Goal: Information Seeking & Learning: Learn about a topic

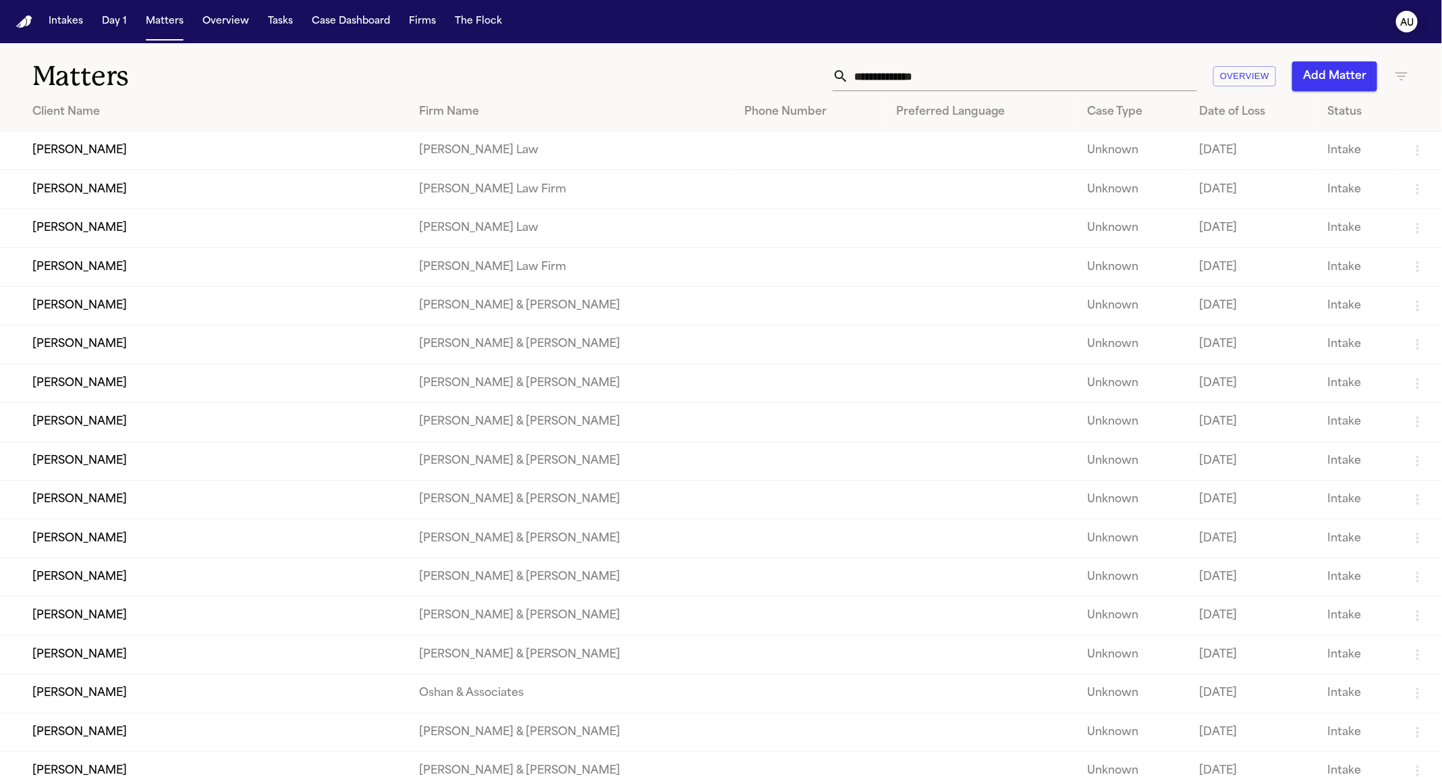
click at [1414, 22] on text "AU" at bounding box center [1406, 22] width 13 height 9
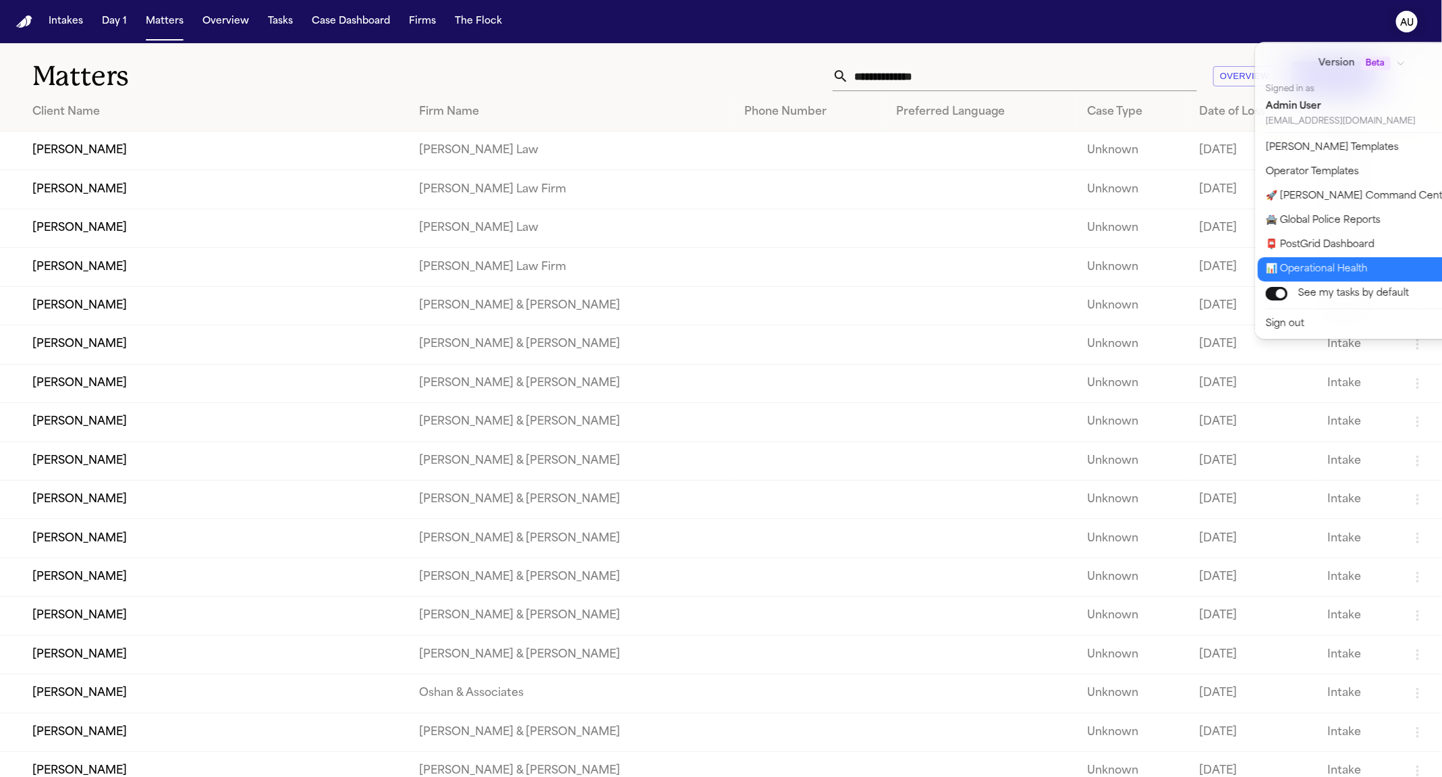
drag, startPoint x: 1353, startPoint y: 252, endPoint x: 1348, endPoint y: 271, distance: 19.5
click at [1348, 271] on div "Version Beta Signed in as Admin User admin@finchlegal.com Bland Templates Opera…" at bounding box center [1370, 190] width 230 height 297
click at [1348, 271] on button "📊 Operational Health" at bounding box center [1370, 269] width 225 height 24
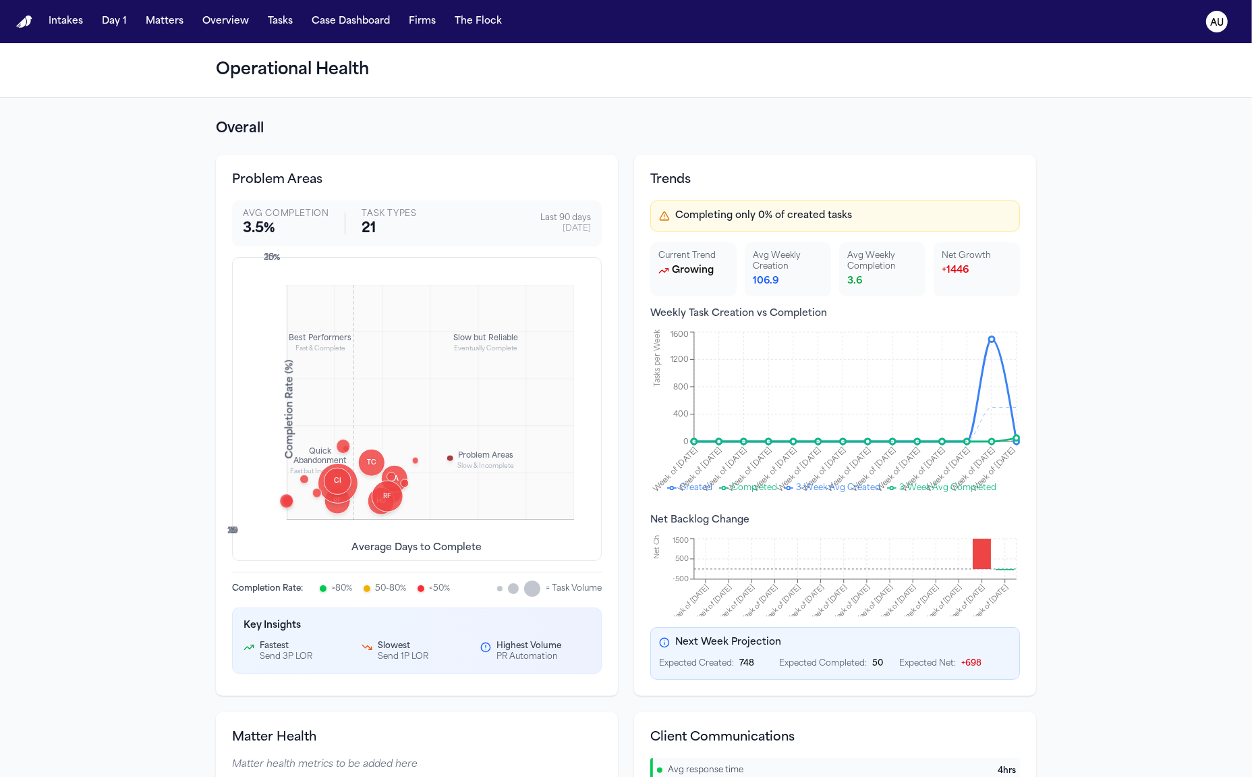
click at [632, 159] on div "Problem Areas Avg Completion 3.5 % Task Types 21 Last 90 days 9/8/2025 Best Per…" at bounding box center [626, 425] width 820 height 541
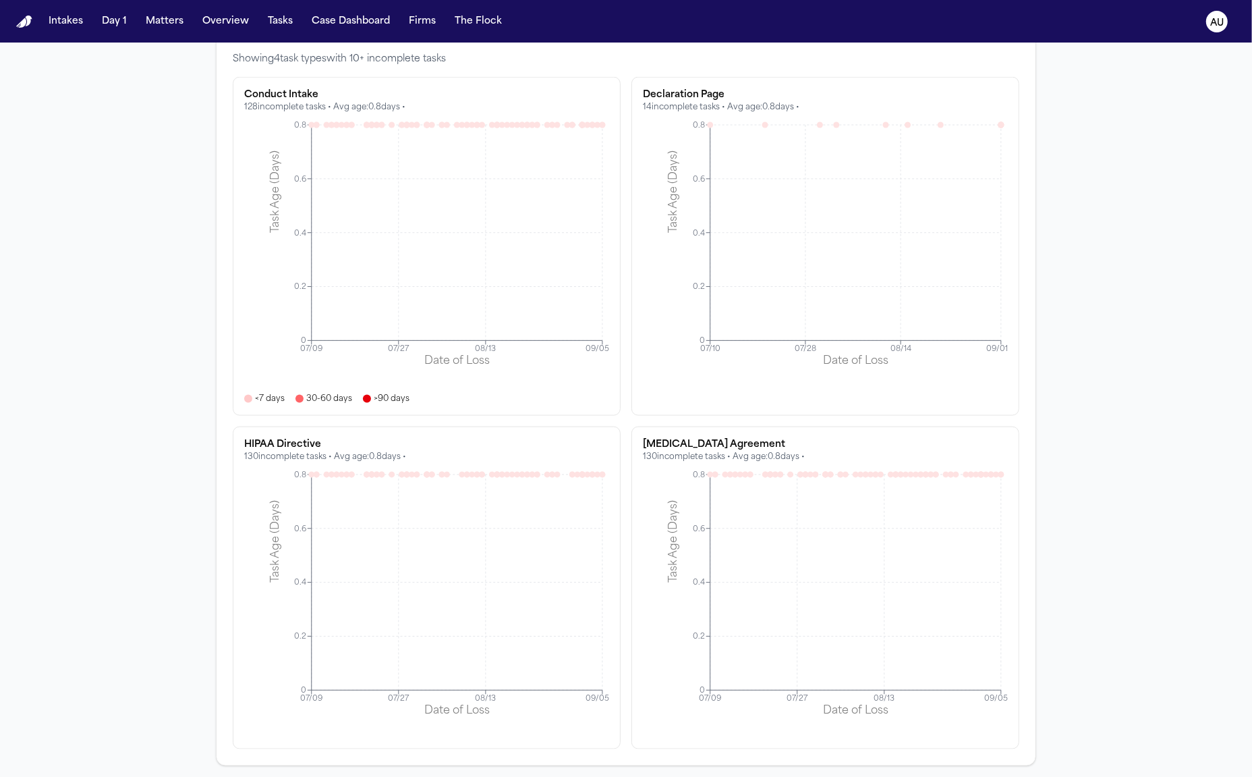
scroll to position [1641, 0]
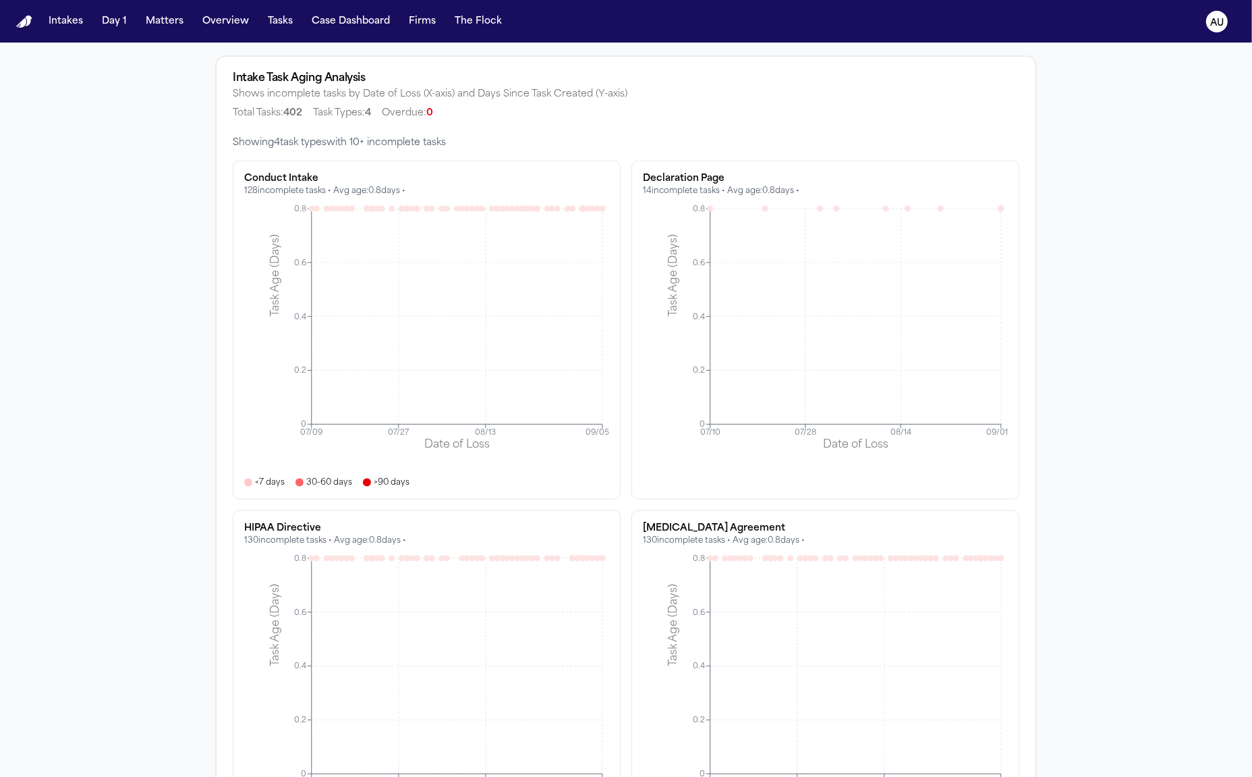
click at [627, 152] on div "Showing 4 task type s with 10+ incomplete tasks Conduct Intake 128 incomplete t…" at bounding box center [626, 492] width 819 height 713
click at [627, 192] on div "Conduct Intake 128 incomplete tasks • Avg age: 0.8 days • 07/09 07/27 08/13 09/…" at bounding box center [626, 497] width 787 height 672
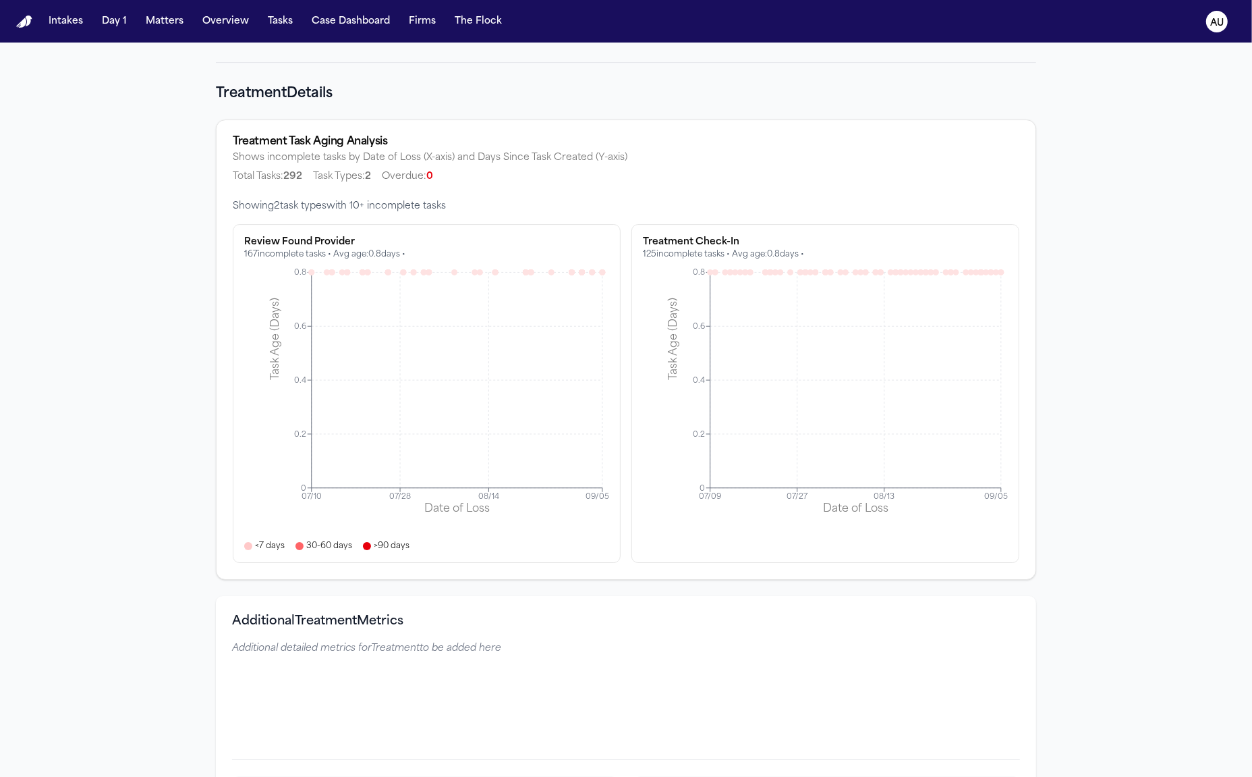
scroll to position [4275, 0]
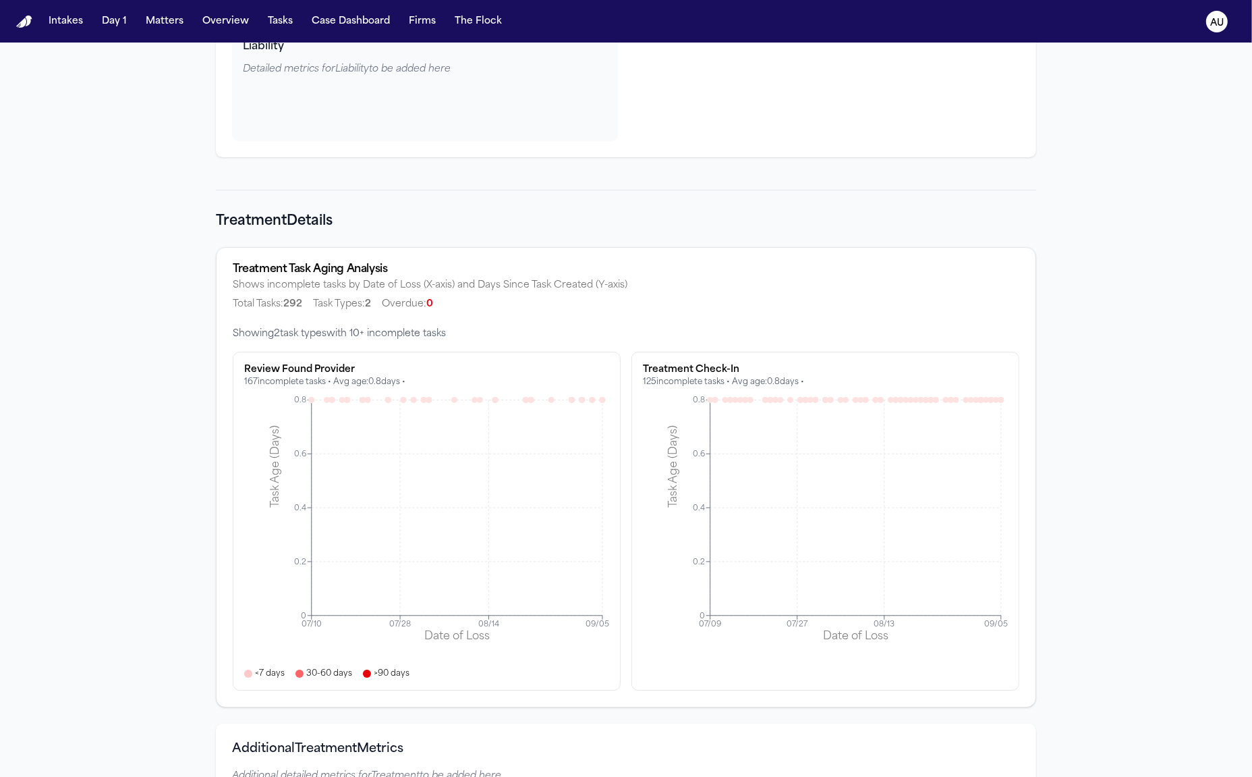
click at [334, 264] on div "Treatment Task Aging Analysis" at bounding box center [626, 269] width 787 height 11
copy div "Treatment Task Aging Analysis"
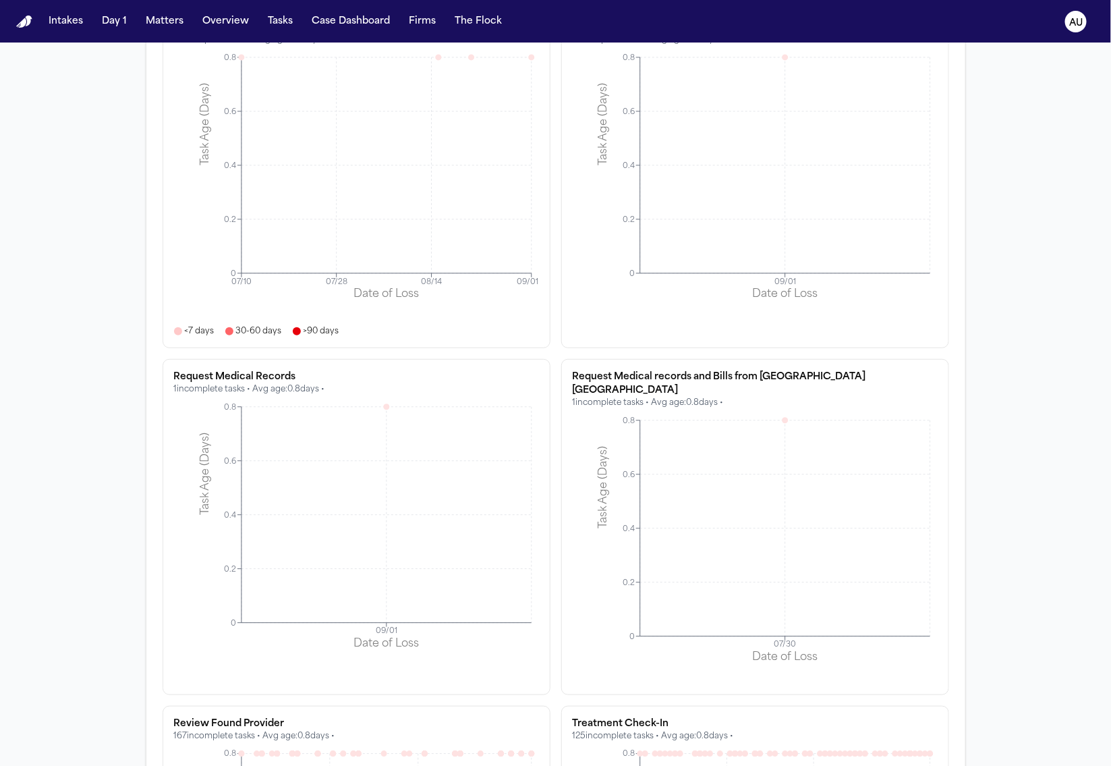
scroll to position [6142, 0]
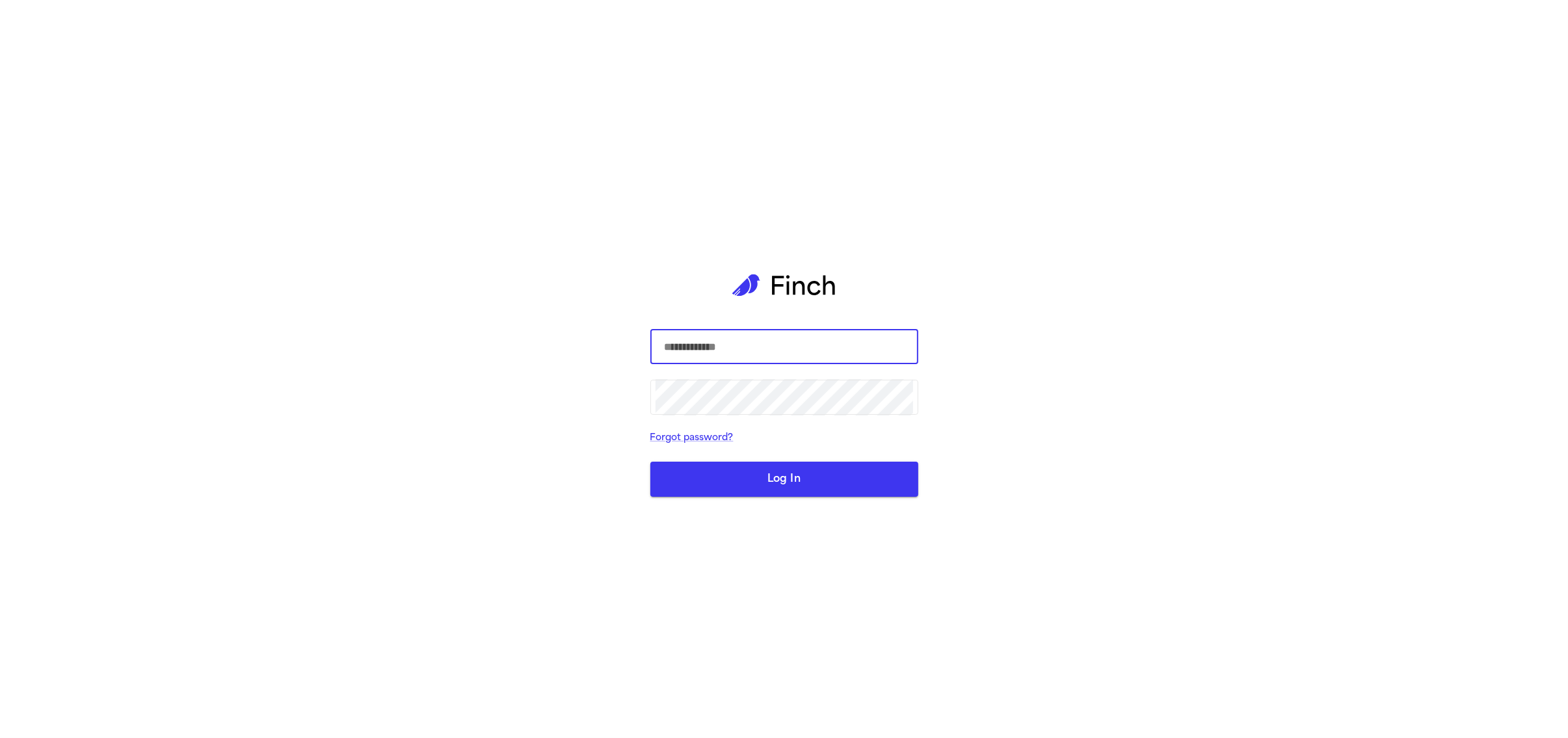
type input "**********"
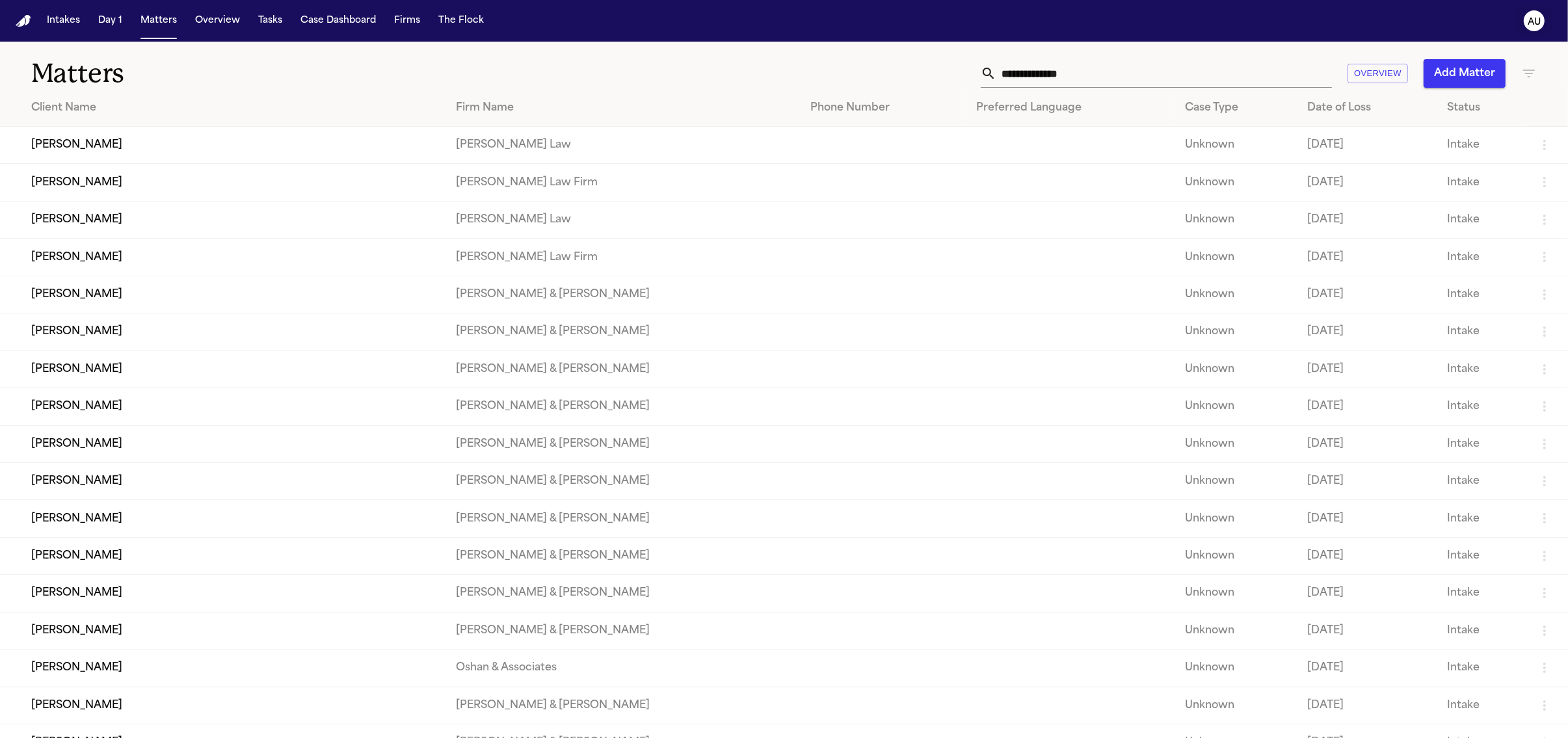
click at [1527, 25] on icon "AU" at bounding box center [1534, 21] width 21 height 21
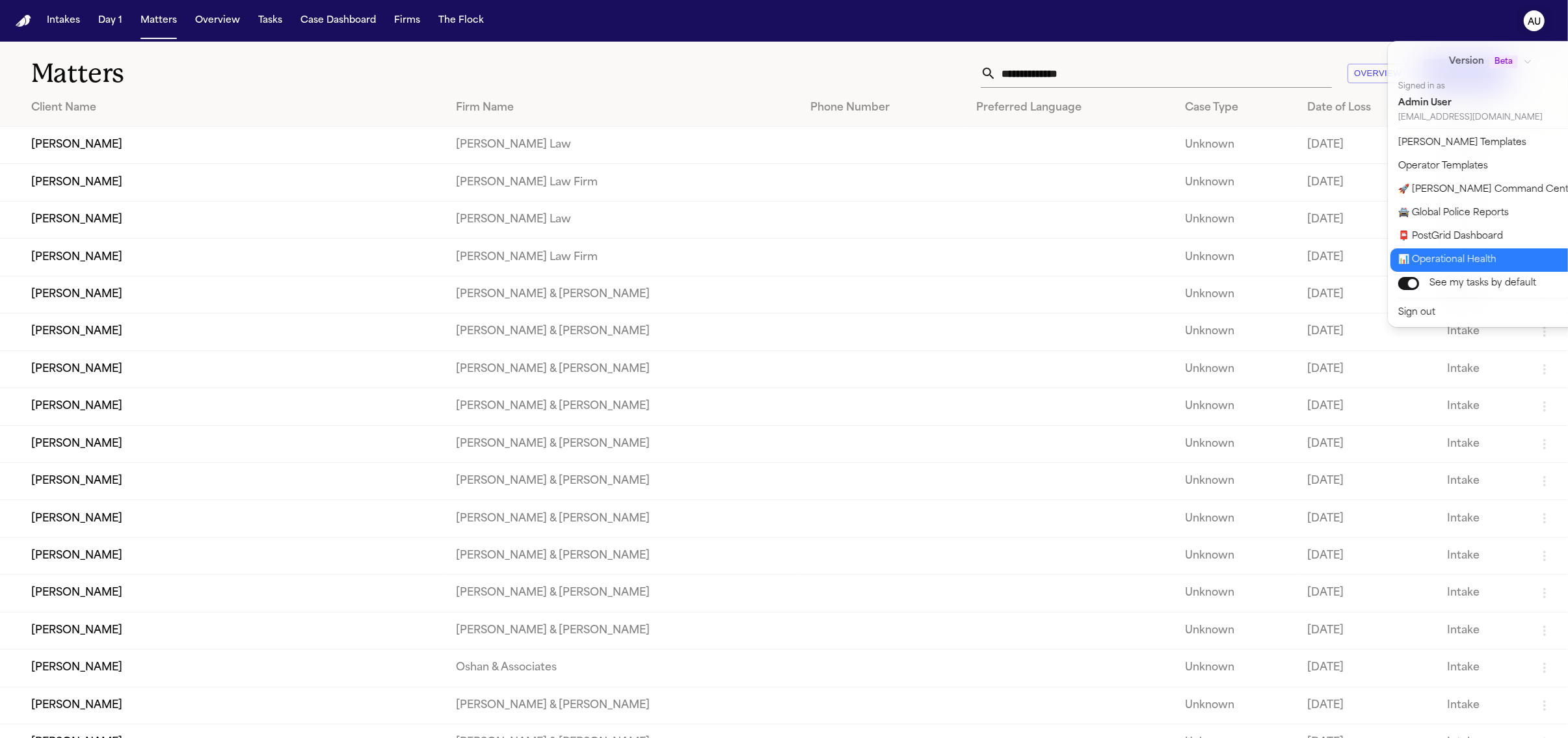
click at [1467, 260] on button "📊 Operational Health" at bounding box center [1499, 260] width 217 height 23
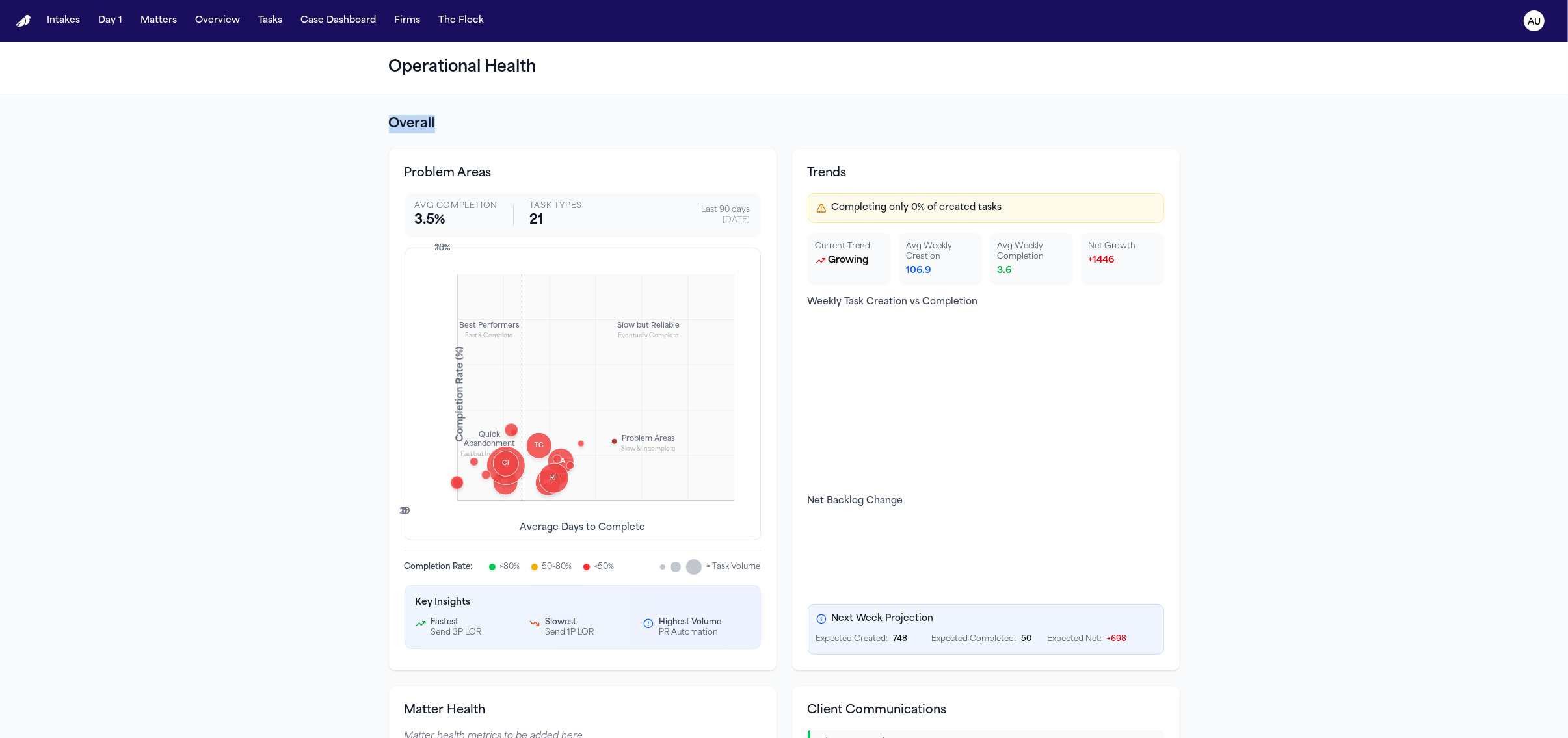
drag, startPoint x: 755, startPoint y: 107, endPoint x: 745, endPoint y: 108, distance: 10.0
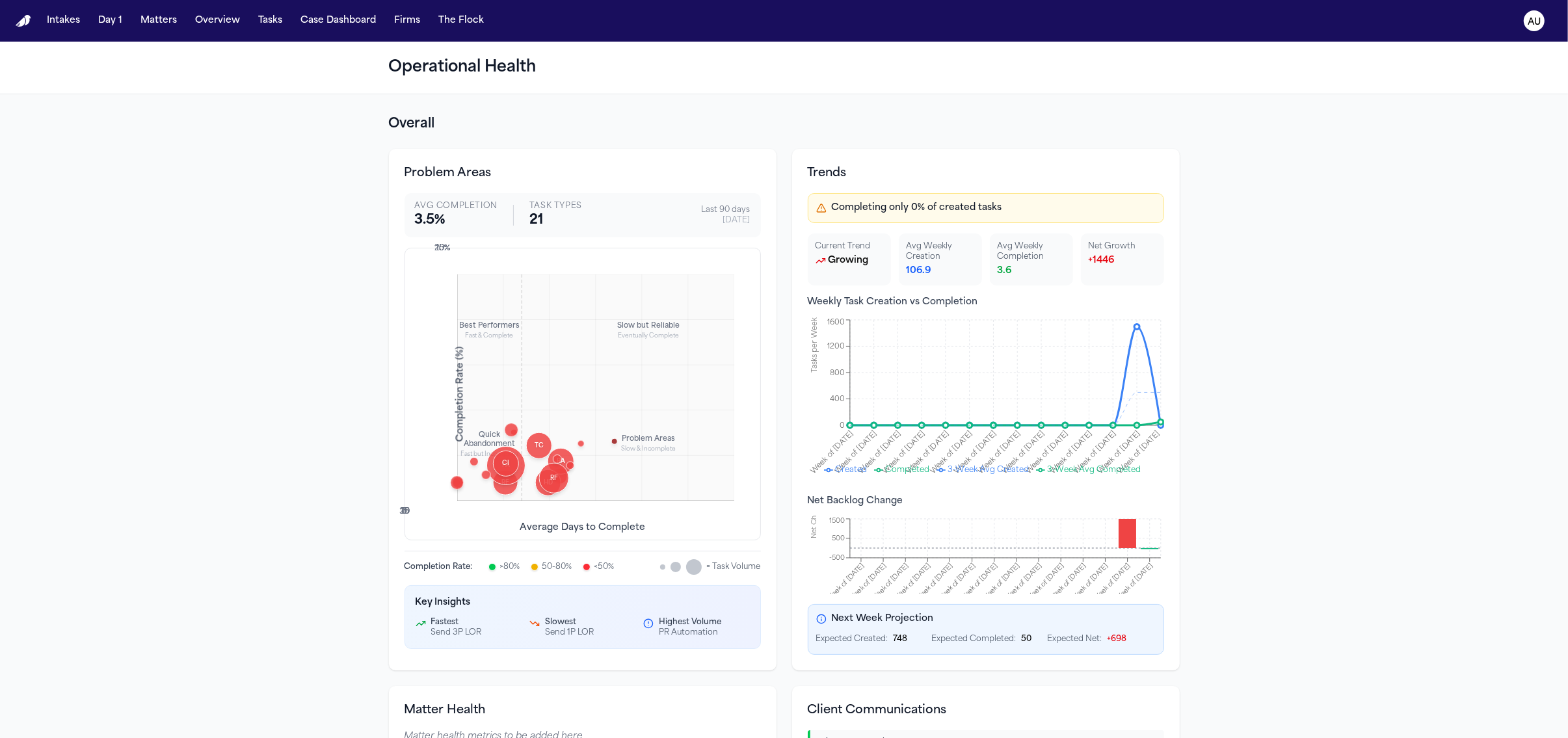
drag, startPoint x: 646, startPoint y: 64, endPoint x: 687, endPoint y: 69, distance: 41.3
click at [647, 64] on h1 "Operational Health" at bounding box center [784, 67] width 790 height 21
click at [635, 439] on div "Finalize Demand Completion: 8.9 % Avg Days: 6.3 Volume: 45 tasks TC Treatment C…" at bounding box center [595, 387] width 277 height 226
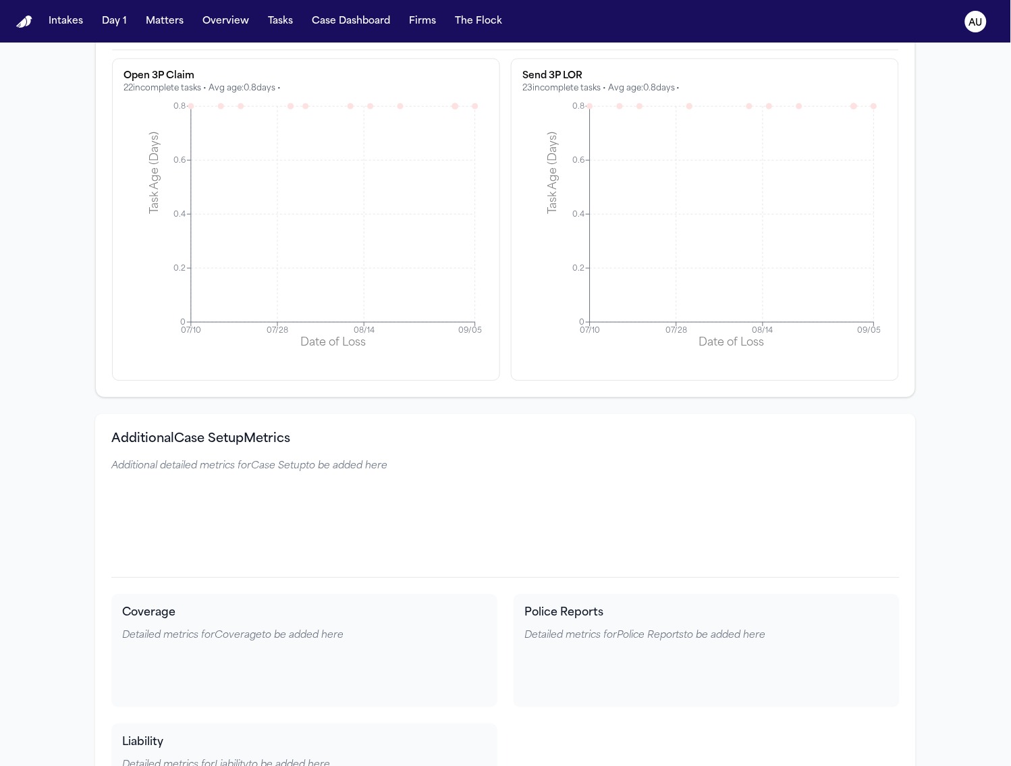
scroll to position [3895, 0]
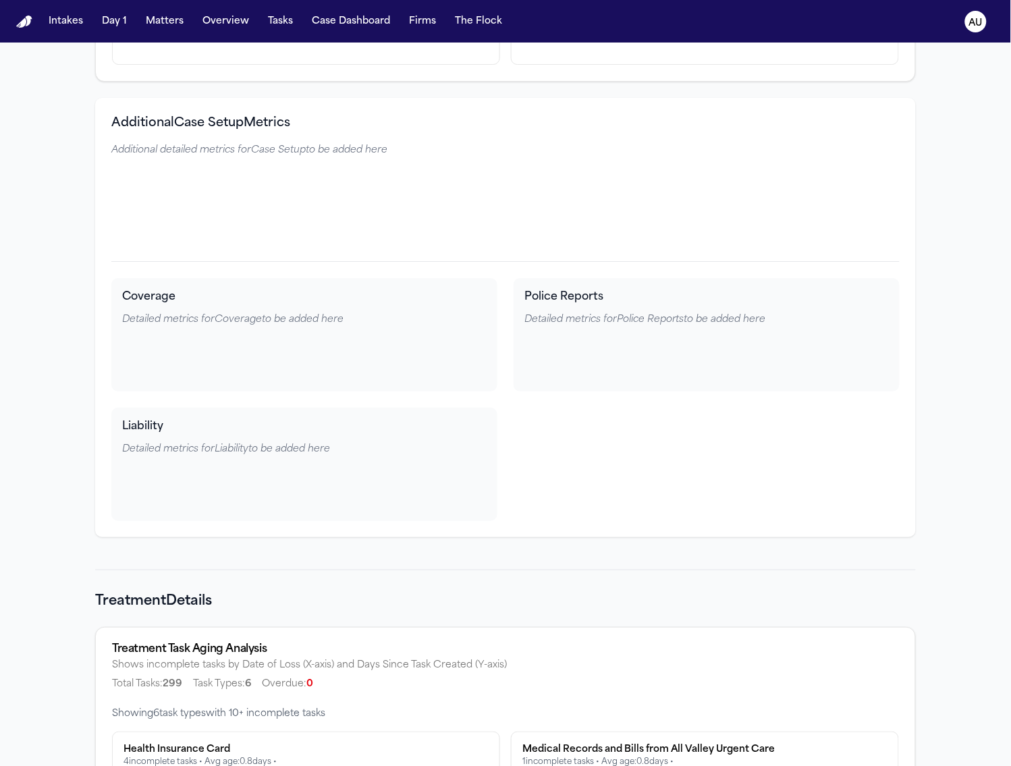
drag, startPoint x: 281, startPoint y: 205, endPoint x: 227, endPoint y: 200, distance: 54.9
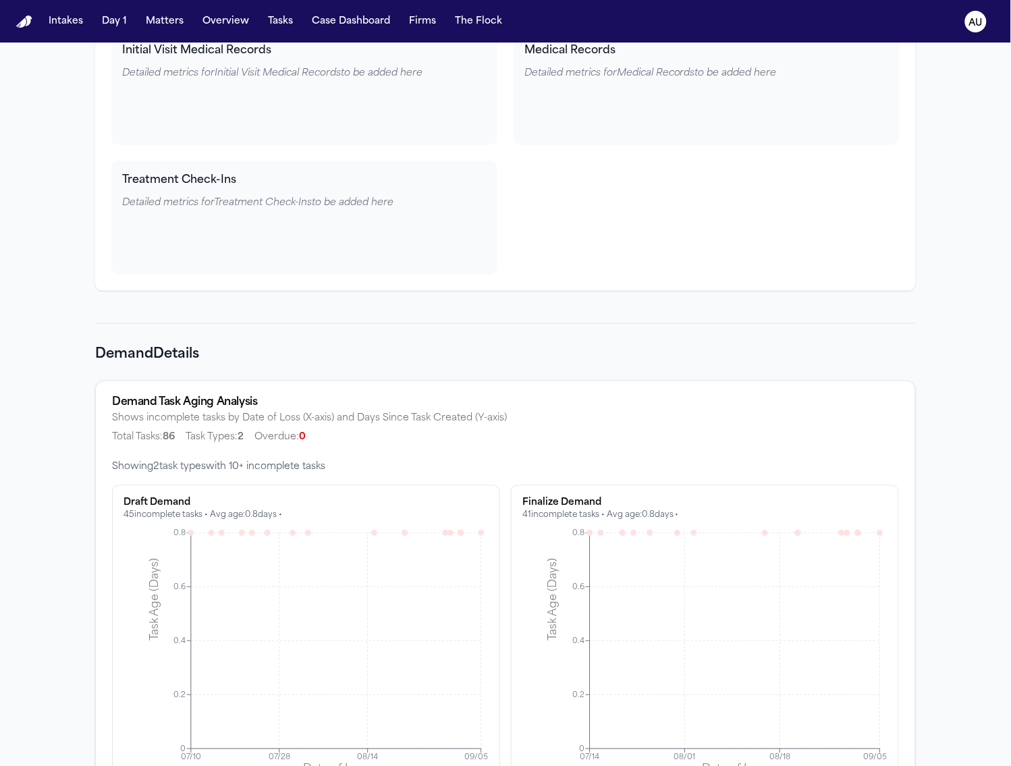
scroll to position [6142, 0]
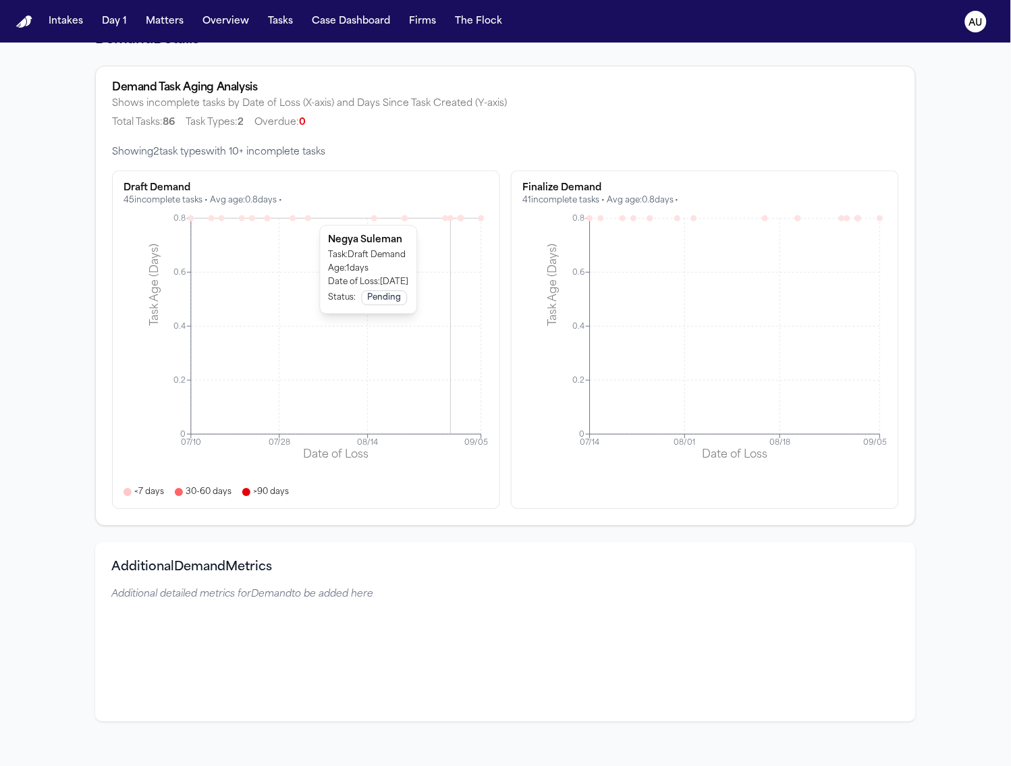
click at [447, 215] on icon at bounding box center [450, 218] width 6 height 6
click at [457, 215] on icon at bounding box center [460, 218] width 6 height 6
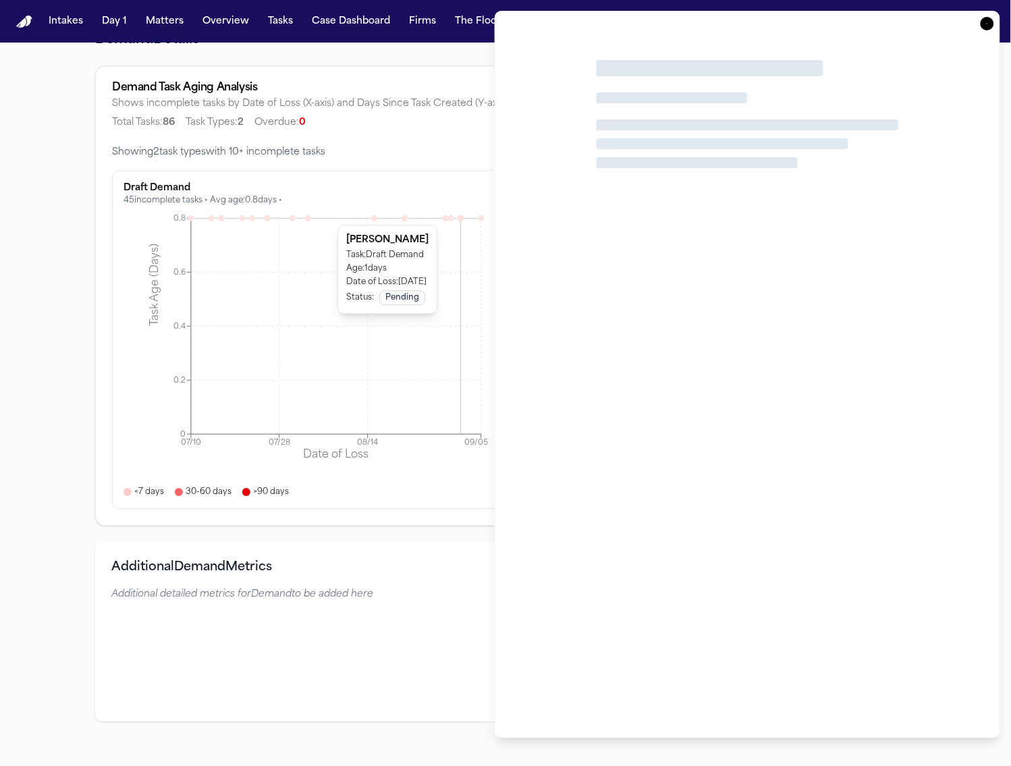
scroll to position [6113, 0]
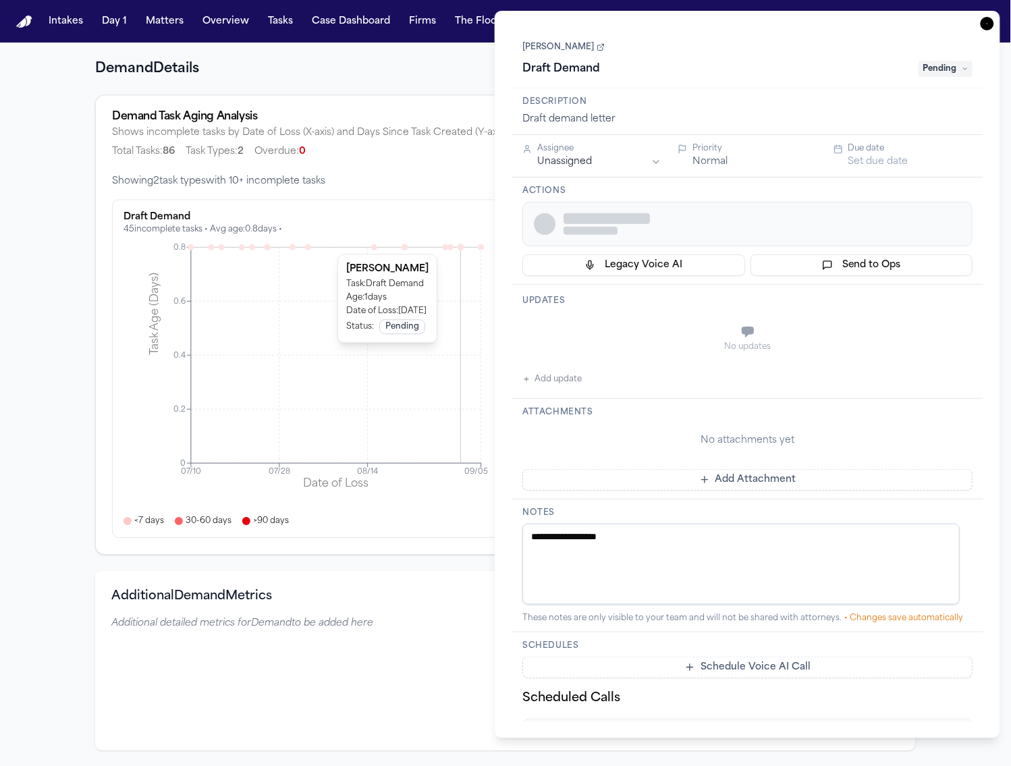
click at [379, 79] on div "Demand Details Demand Task Aging Analysis Shows incomplete tasks by Date of Los…" at bounding box center [505, 393] width 820 height 713
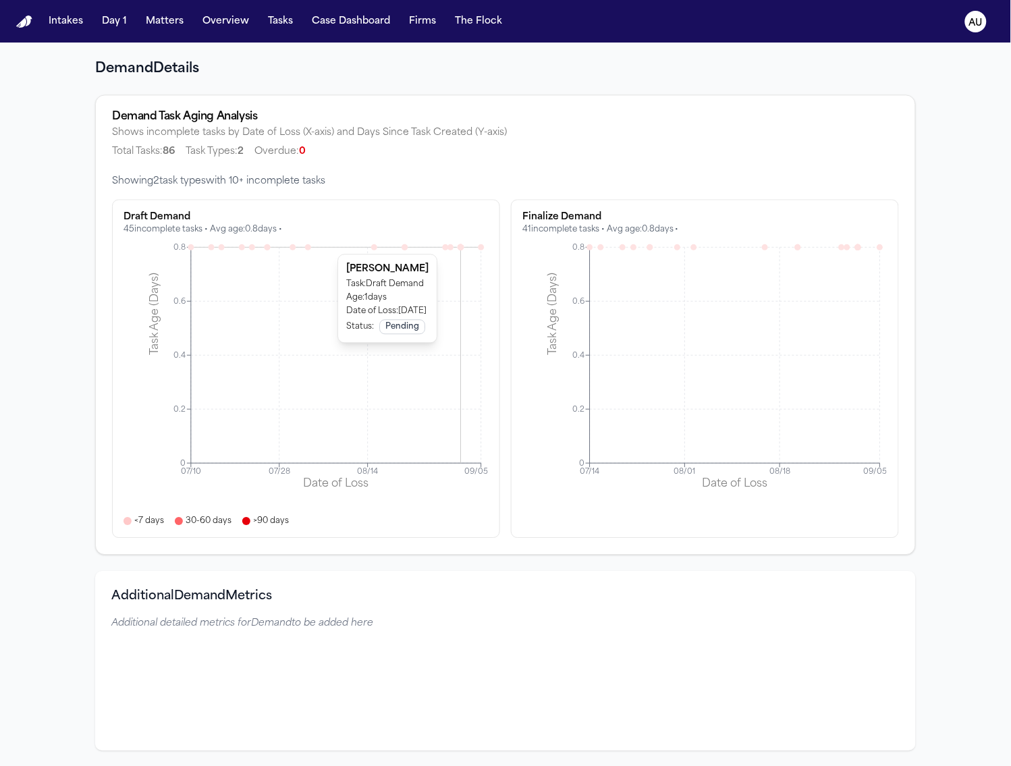
drag, startPoint x: 343, startPoint y: 76, endPoint x: 322, endPoint y: 64, distance: 24.8
click at [308, 66] on h2 "Demand Details" at bounding box center [505, 68] width 820 height 19
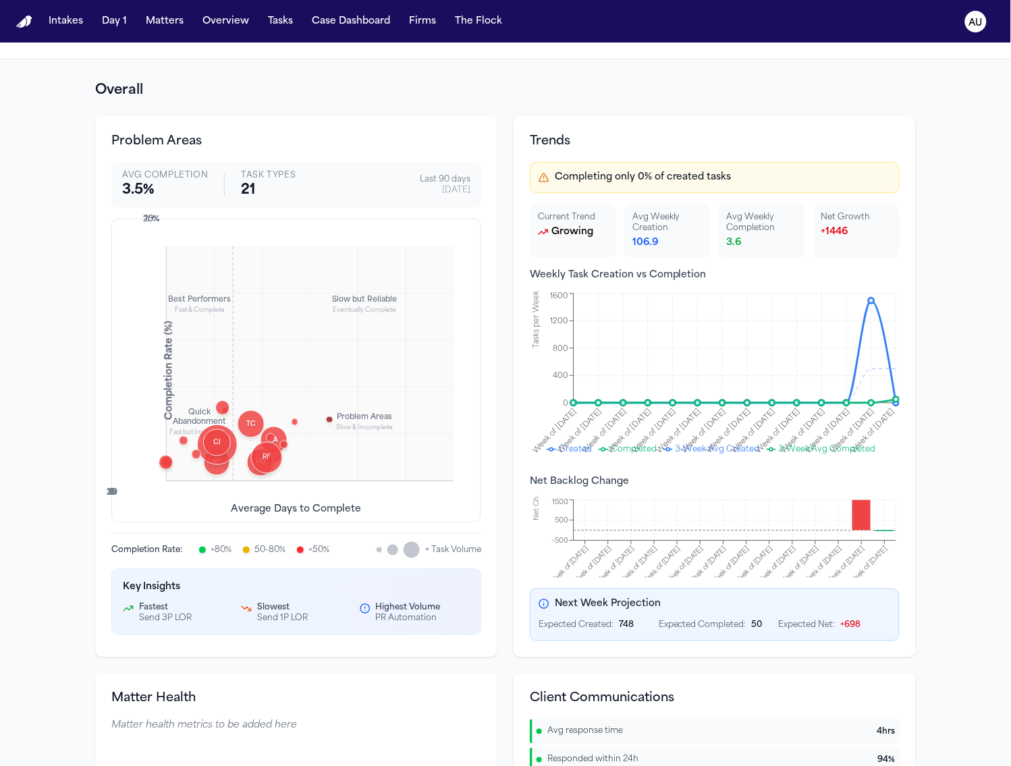
scroll to position [38, 0]
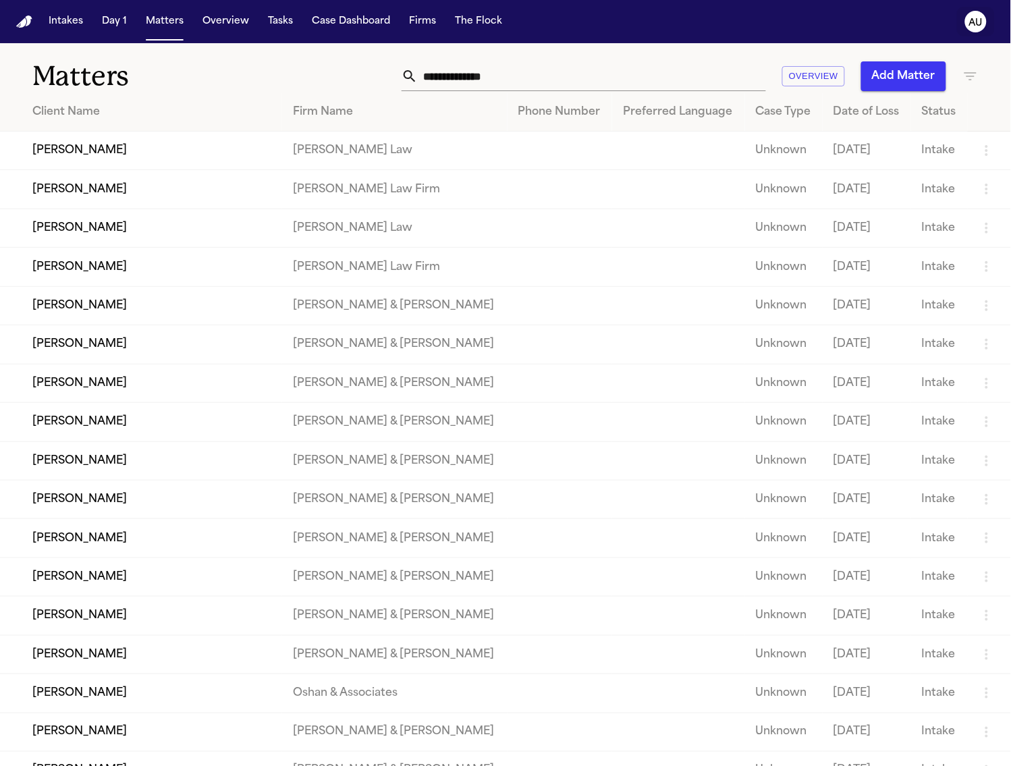
click at [967, 24] on icon "AU" at bounding box center [976, 22] width 22 height 22
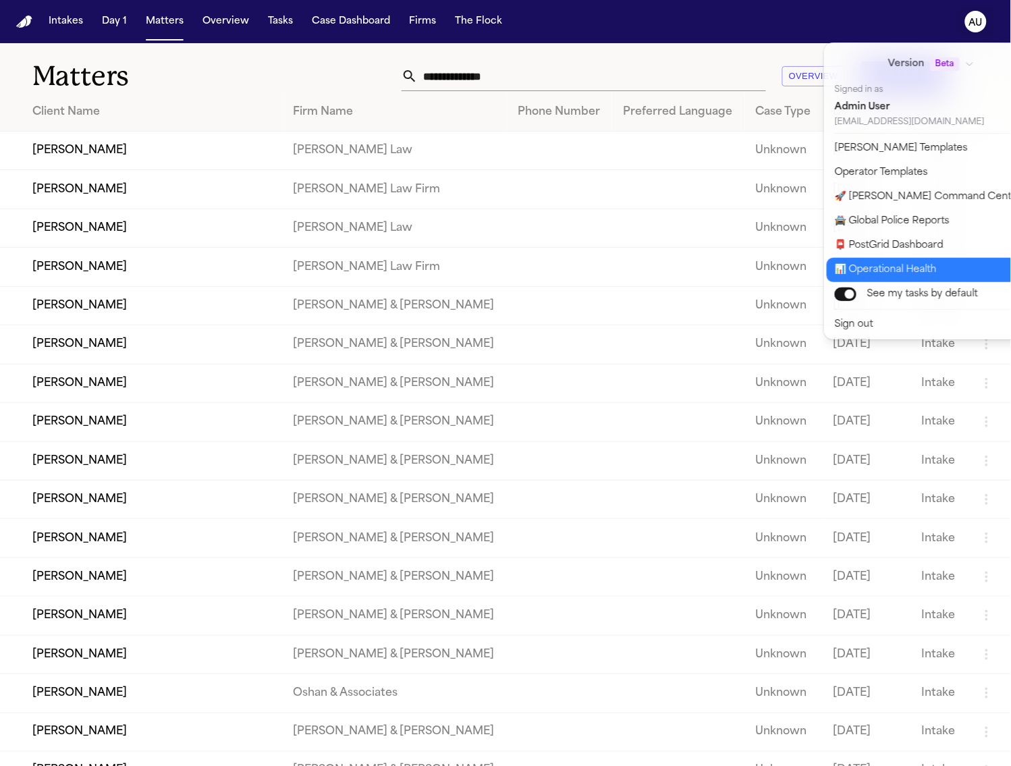
click at [918, 268] on button "📊 Operational Health" at bounding box center [939, 270] width 225 height 24
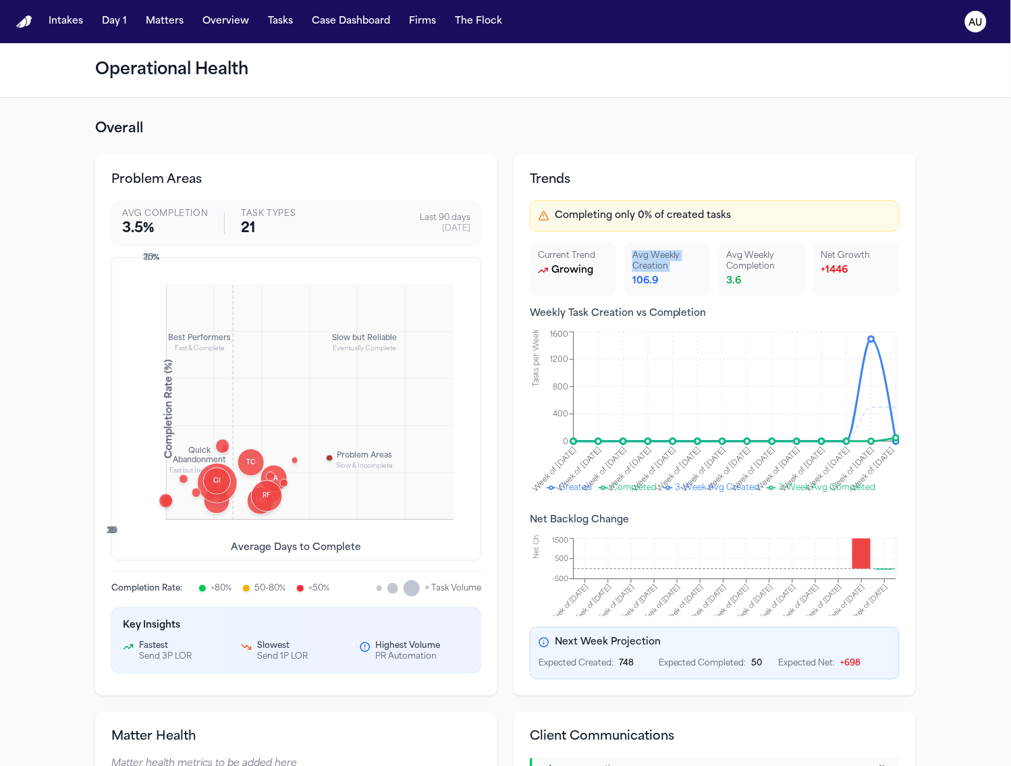
click at [706, 238] on div "Completing only 0% of created tasks Current Trend growing Avg Weekly Creation 1…" at bounding box center [715, 439] width 370 height 479
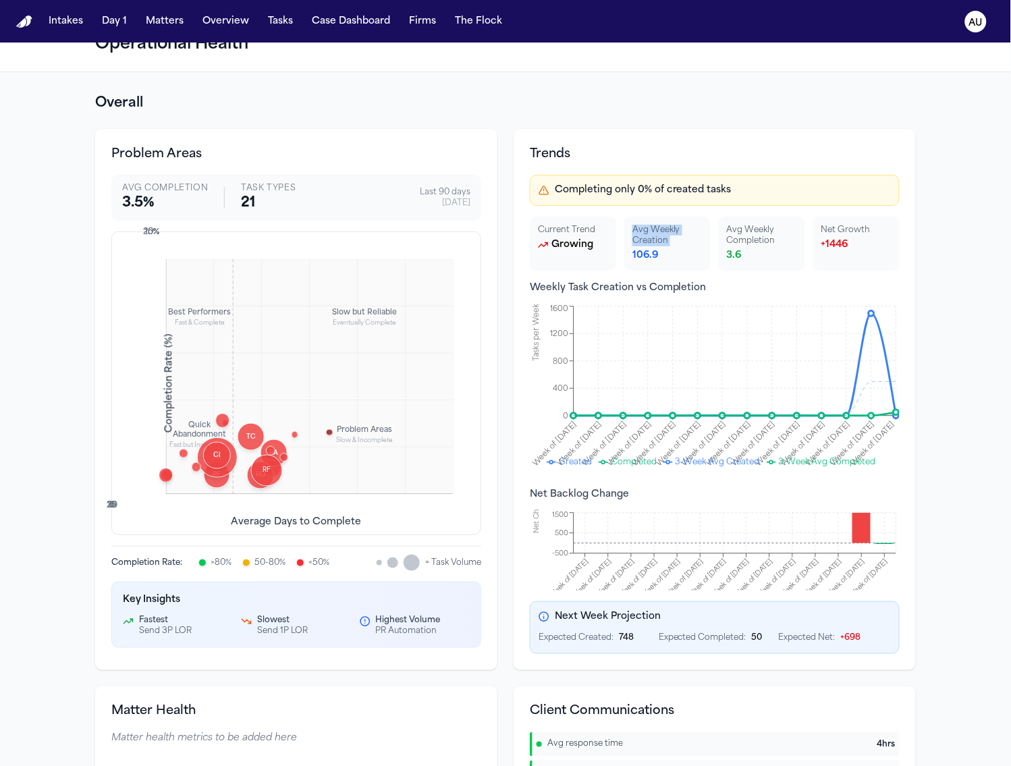
scroll to position [61, 0]
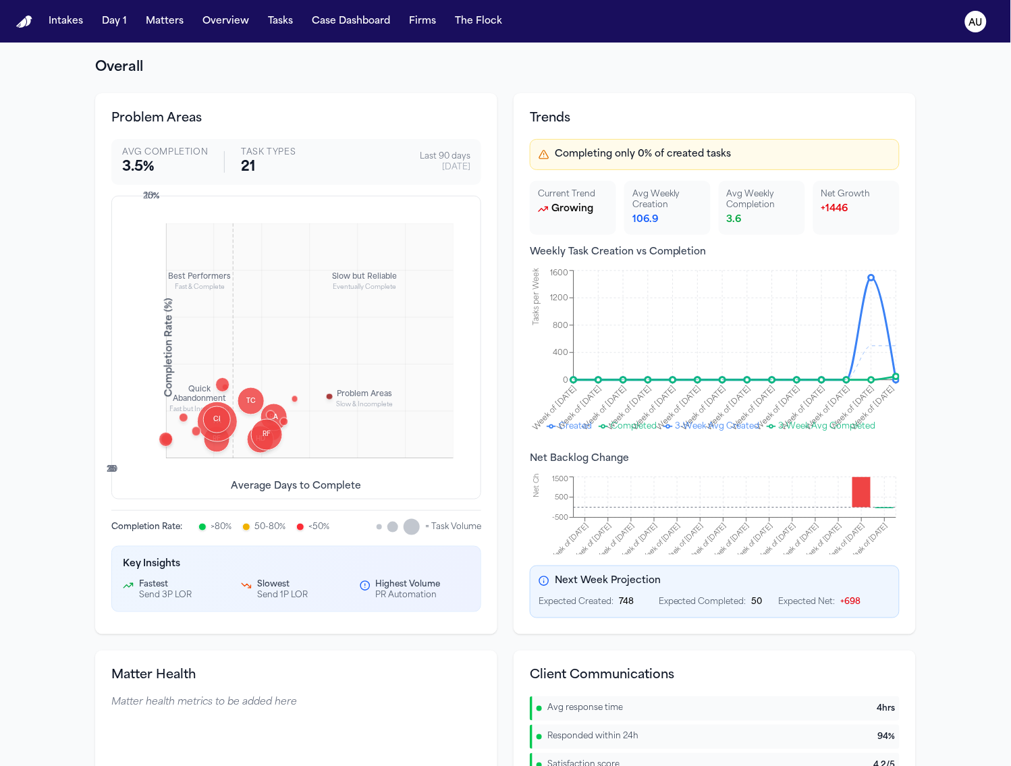
click at [349, 267] on div "Finalize Demand Completion: 8.9 % Avg Days: 6.3 Volume: 45 tasks TC Treatment C…" at bounding box center [309, 340] width 287 height 235
drag, startPoint x: 324, startPoint y: 269, endPoint x: 606, endPoint y: 395, distance: 308.7
click at [422, 309] on div "Finalize Demand Completion: 8.9 % Avg Days: 6.3 Volume: 45 tasks TC Treatment C…" at bounding box center [309, 340] width 287 height 235
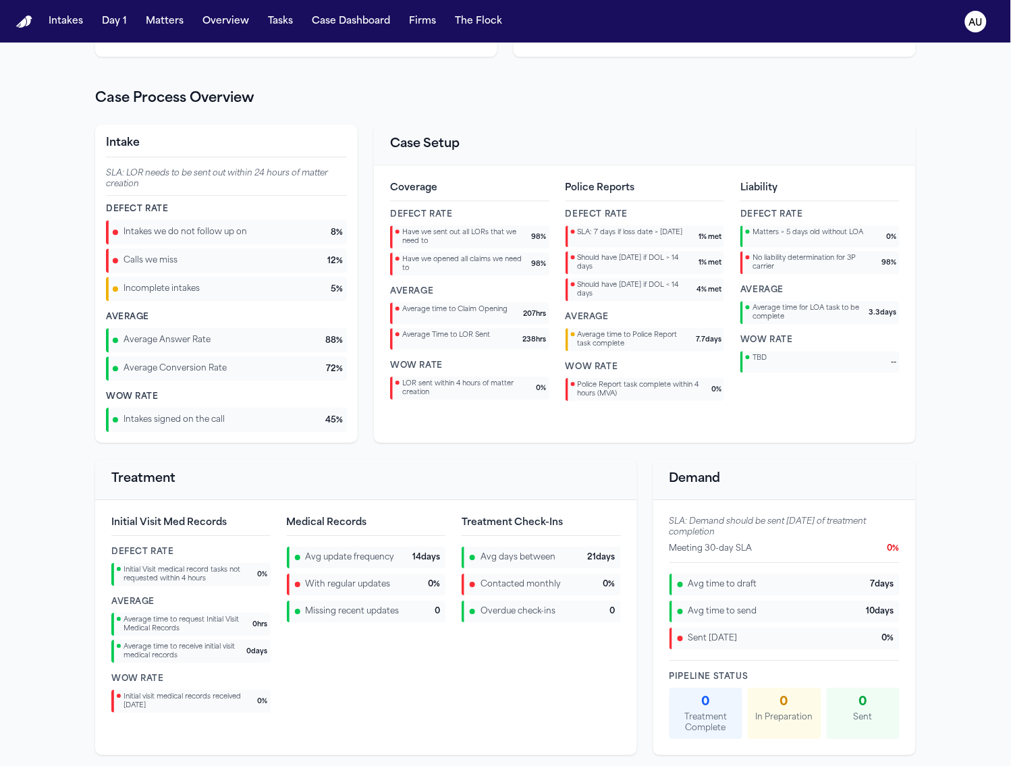
scroll to position [854, 0]
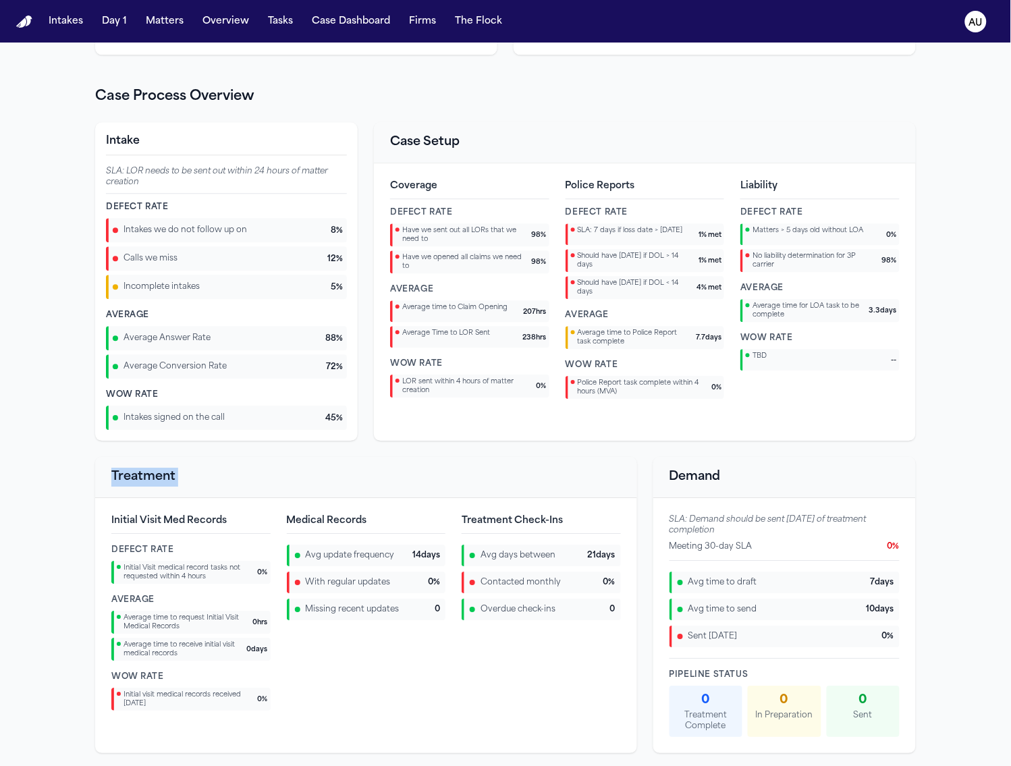
click at [357, 449] on div "Intake SLA: LOR needs to be sent out within 24 hours of matter creation Defect …" at bounding box center [505, 437] width 820 height 631
click at [366, 227] on div "Intake SLA: LOR needs to be sent out within 24 hours of matter creation Defect …" at bounding box center [505, 281] width 820 height 318
click at [358, 99] on section "Case Process Overview Intake SLA: LOR needs to be sent out within 24 hours of m…" at bounding box center [505, 420] width 820 height 666
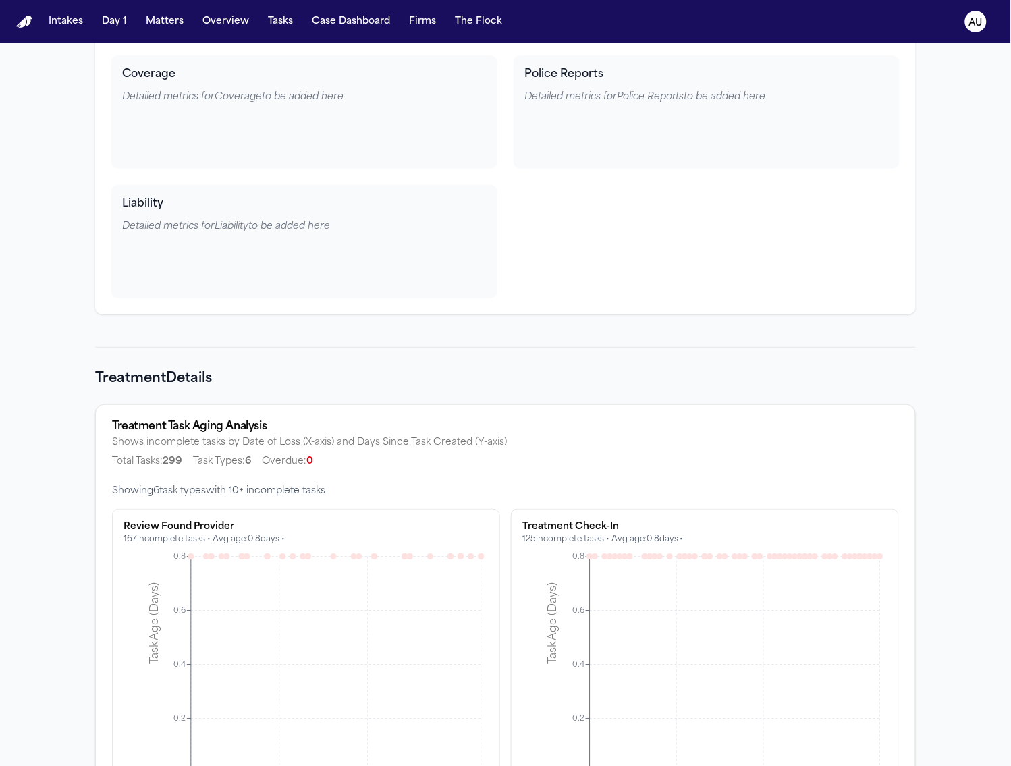
scroll to position [4114, 0]
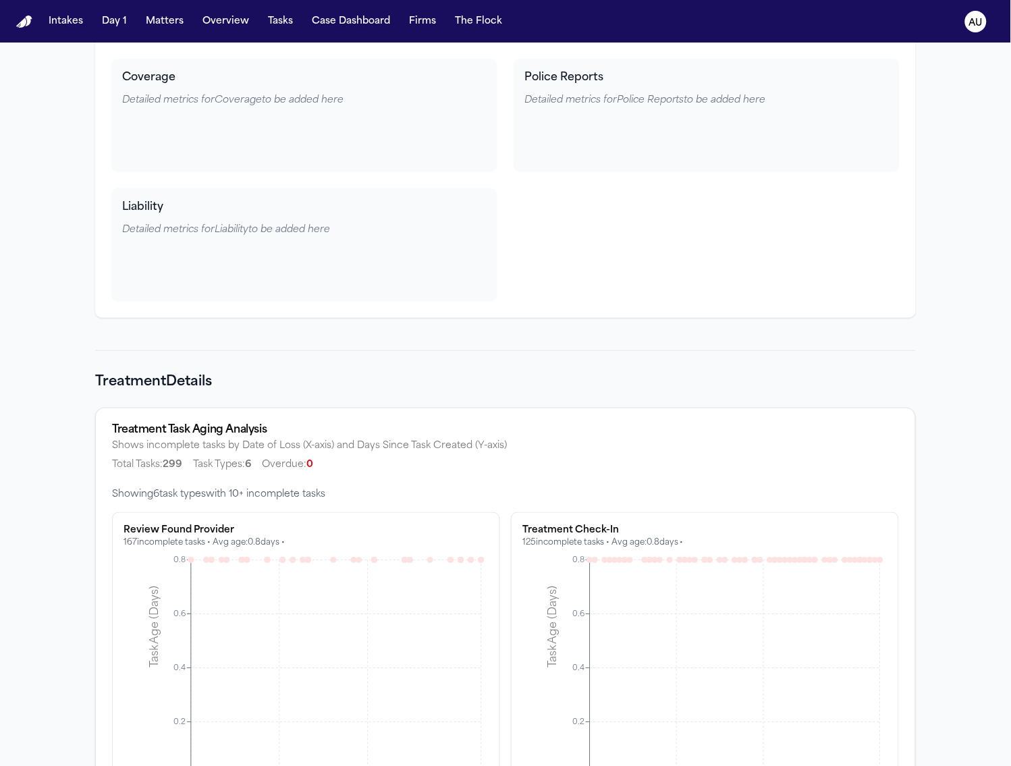
click at [495, 497] on div "Showing 6 task type s with 10+ incomplete tasks" at bounding box center [505, 494] width 787 height 13
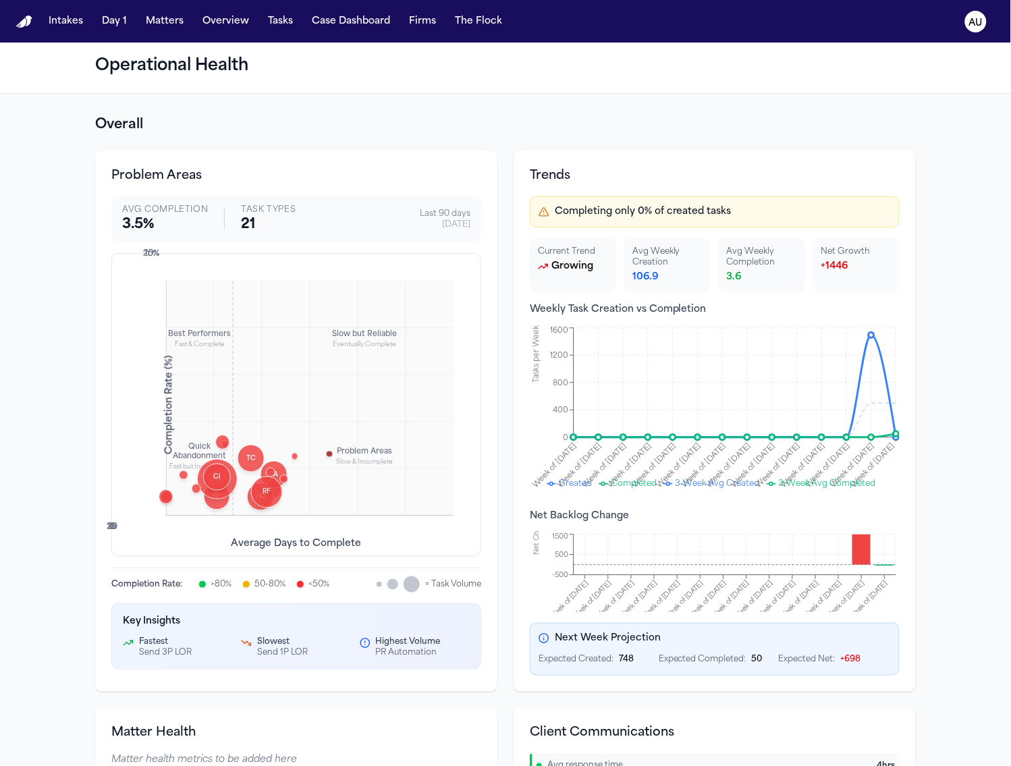
scroll to position [7, 0]
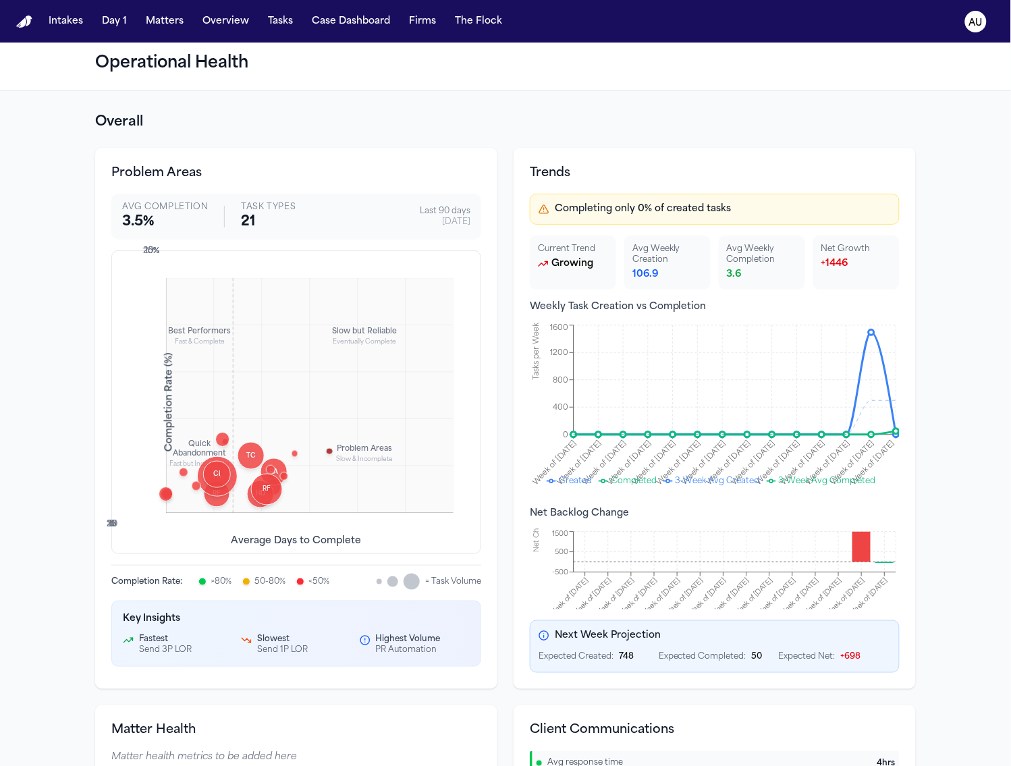
click at [244, 451] on span "TC" at bounding box center [251, 455] width 15 height 9
click at [270, 469] on span "RA" at bounding box center [274, 472] width 14 height 9
click at [159, 491] on div at bounding box center [166, 493] width 14 height 14
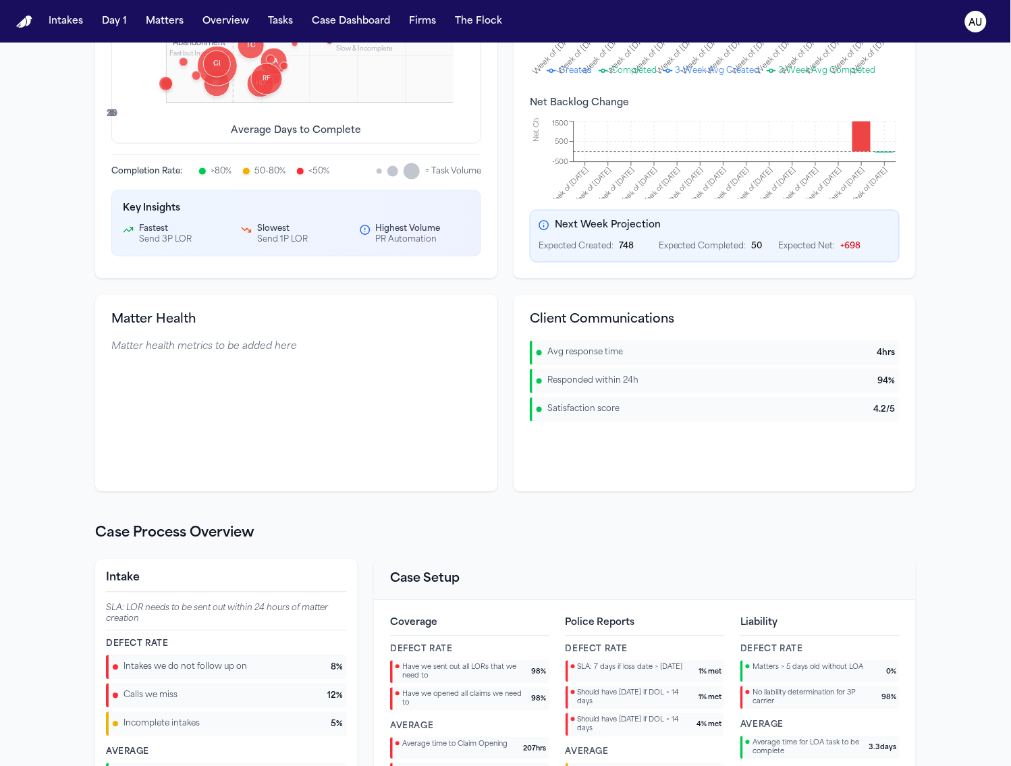
scroll to position [349, 0]
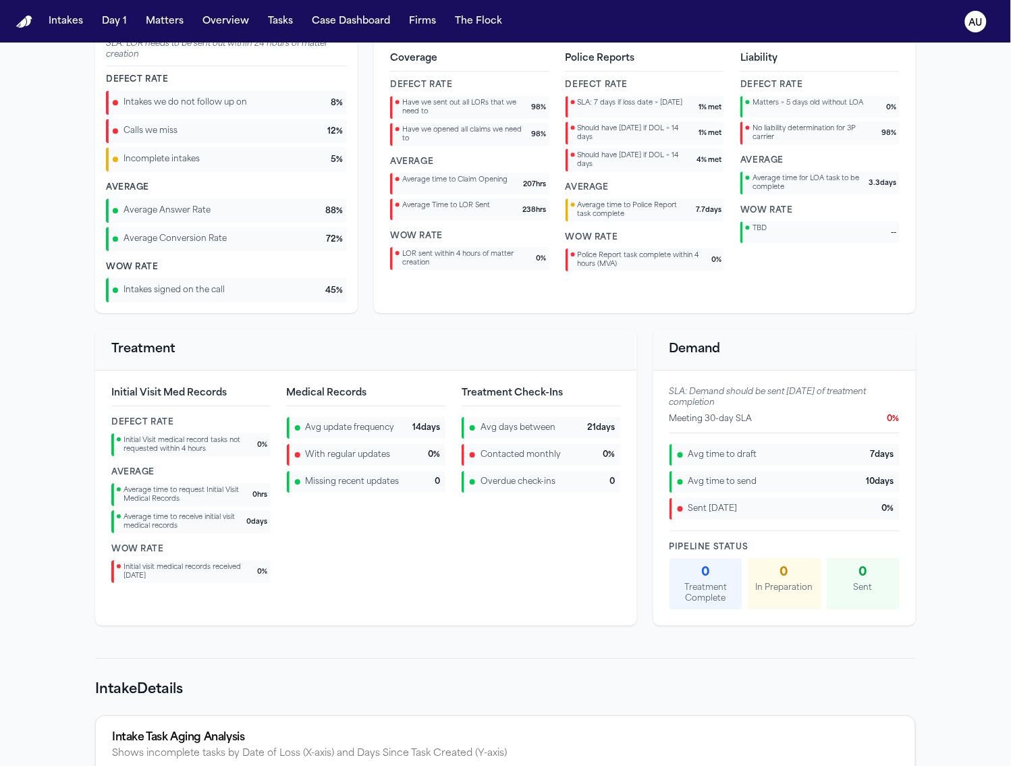
scroll to position [1078, 0]
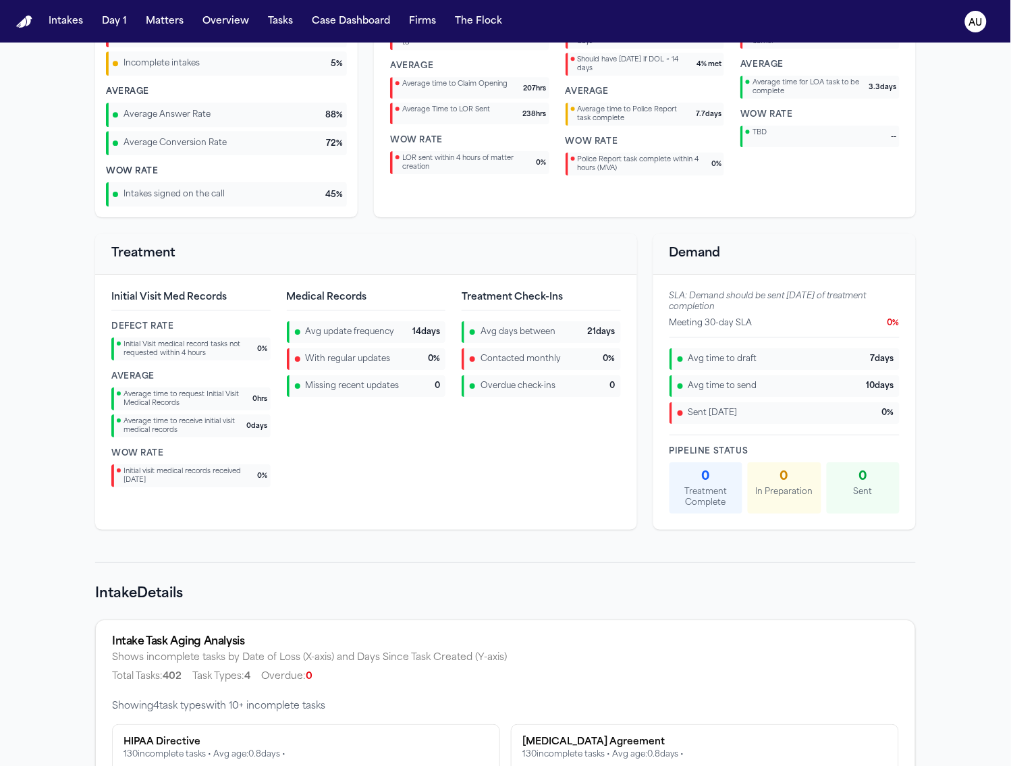
drag, startPoint x: 637, startPoint y: 236, endPoint x: 629, endPoint y: 231, distance: 9.4
click at [629, 231] on div "Intake SLA: LOR needs to be sent out within 24 hours of matter creation Defect …" at bounding box center [505, 214] width 820 height 631
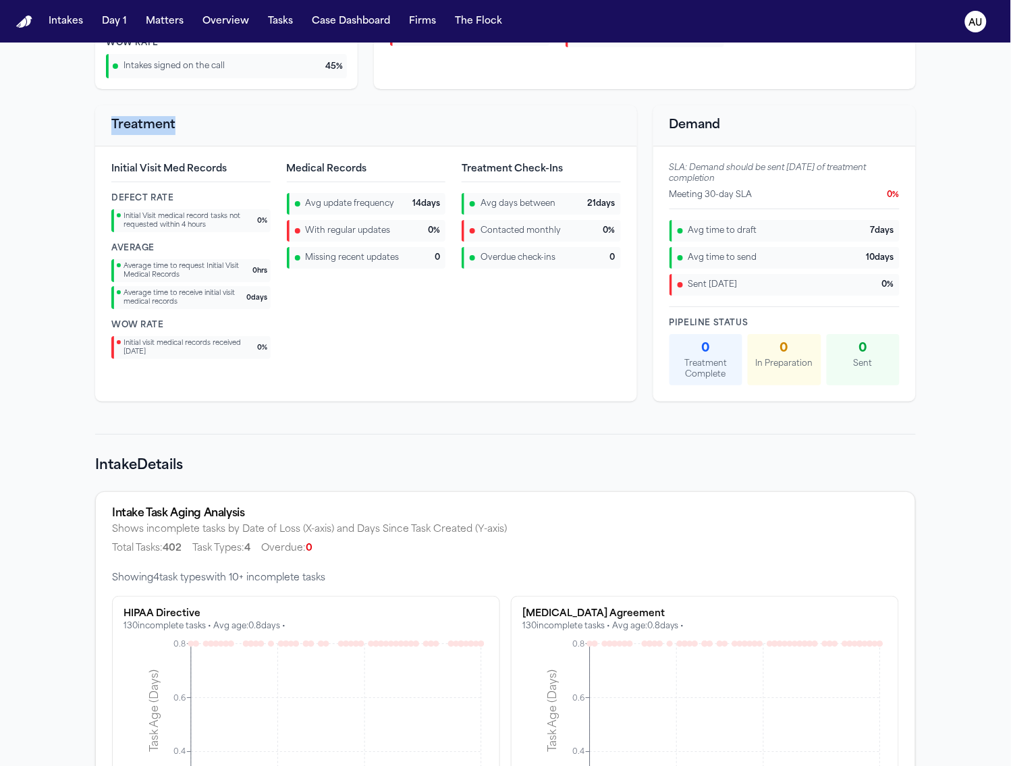
scroll to position [1428, 0]
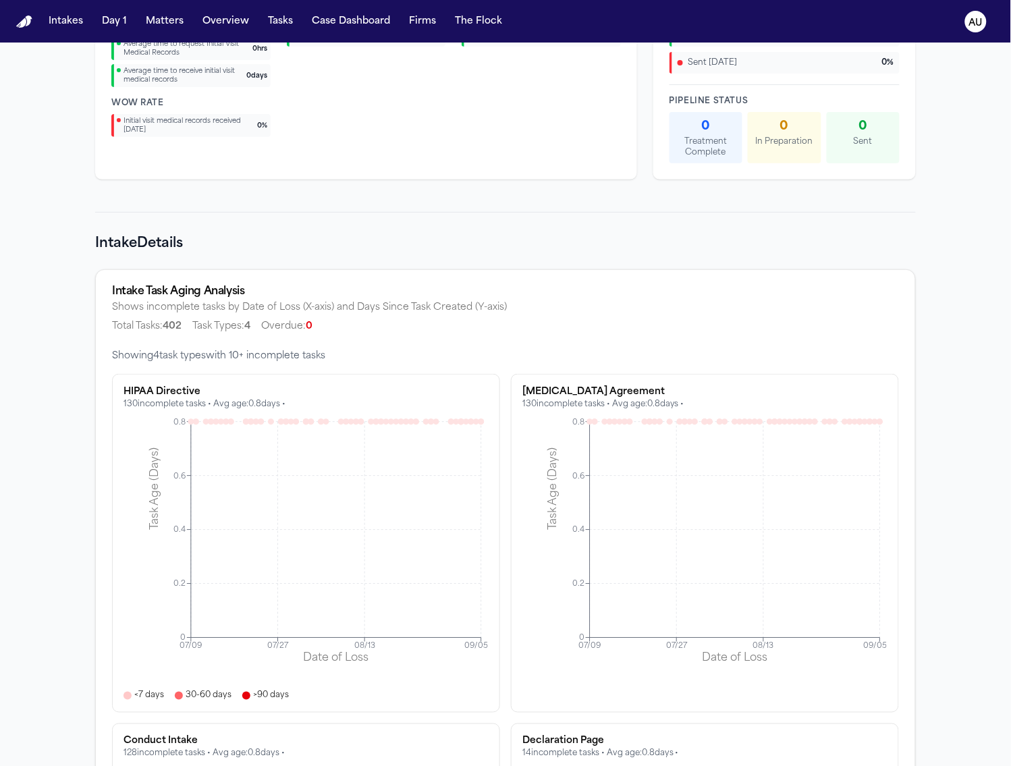
click at [426, 339] on div "Intake Task Aging Analysis Shows incomplete tasks by Date of Loss (X-axis) and …" at bounding box center [505, 310] width 819 height 80
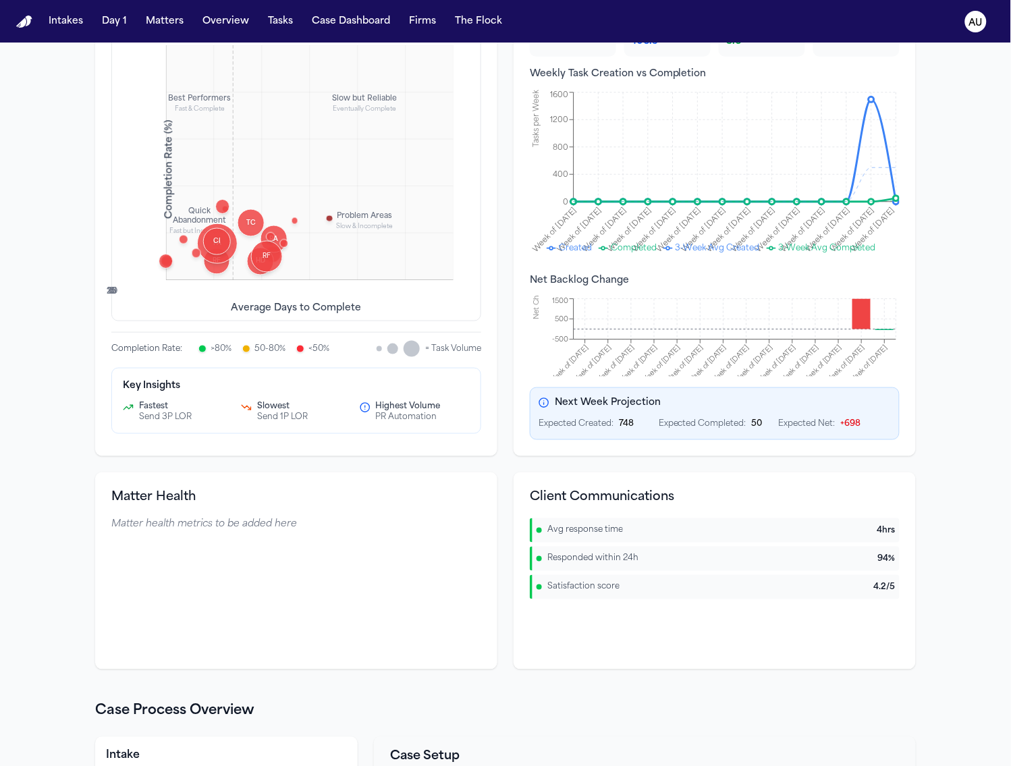
scroll to position [0, 0]
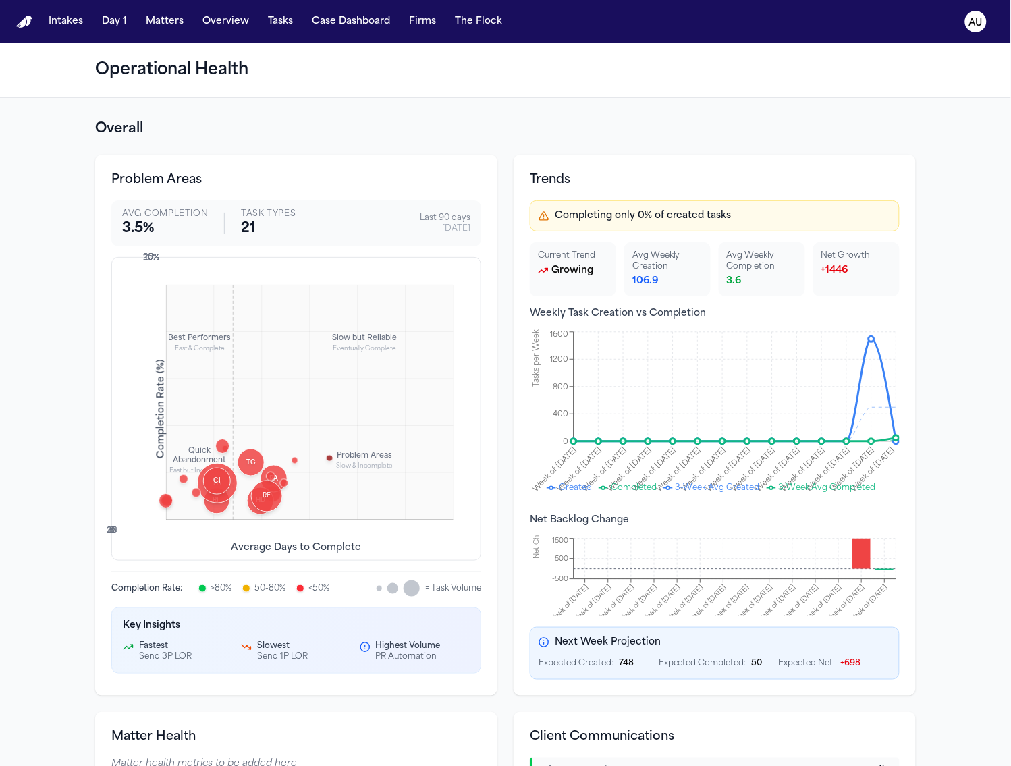
click at [489, 482] on div "Problem Areas Avg Completion 3.5 % Task Types 21 Last 90 days 9/8/2025 Best Per…" at bounding box center [296, 425] width 402 height 541
drag, startPoint x: 503, startPoint y: 146, endPoint x: 496, endPoint y: 142, distance: 8.2
